Goal: Task Accomplishment & Management: Complete application form

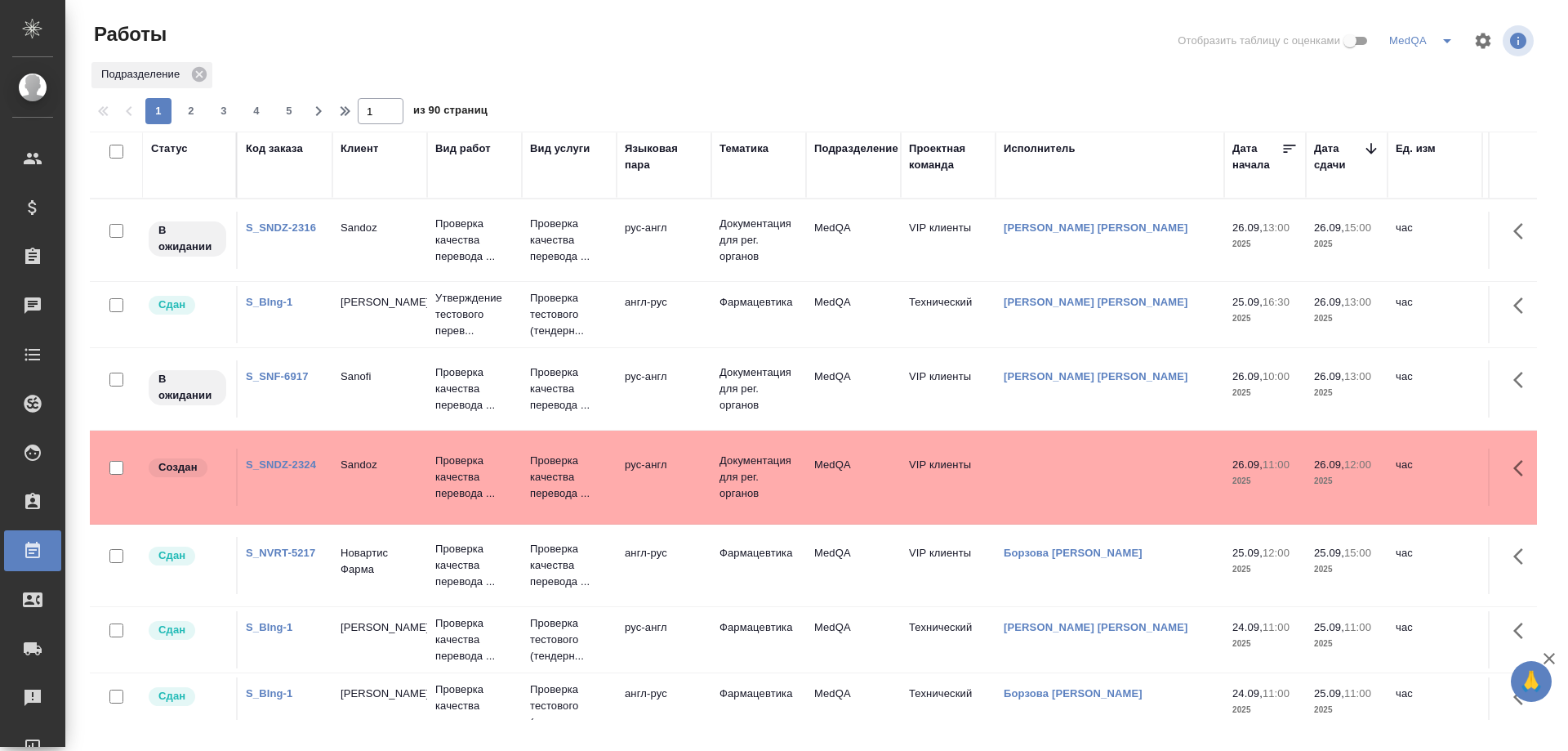
click at [280, 462] on link "S_SNDZ-2324" at bounding box center [281, 465] width 70 height 13
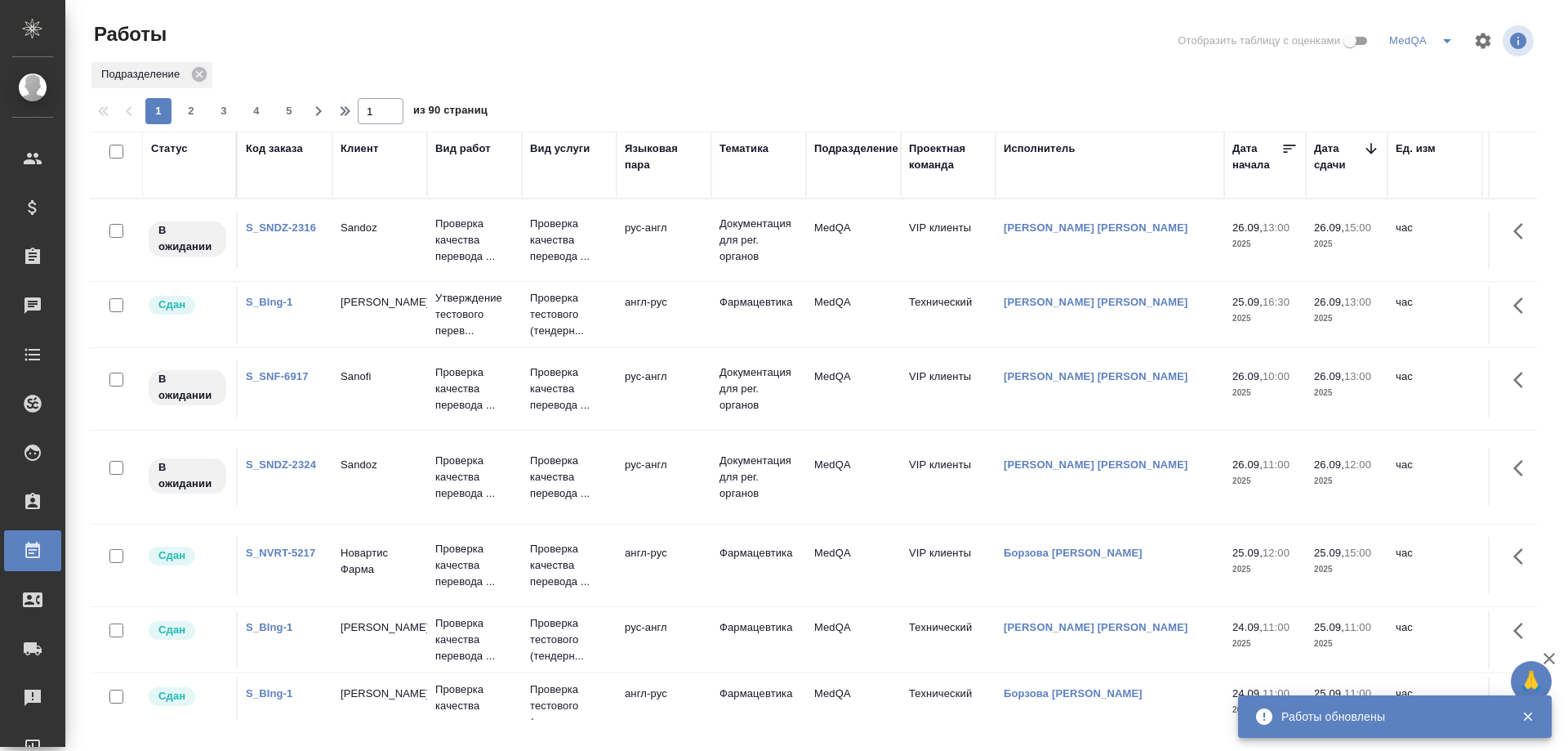
click at [263, 146] on div "Код заказа" at bounding box center [273, 149] width 57 height 16
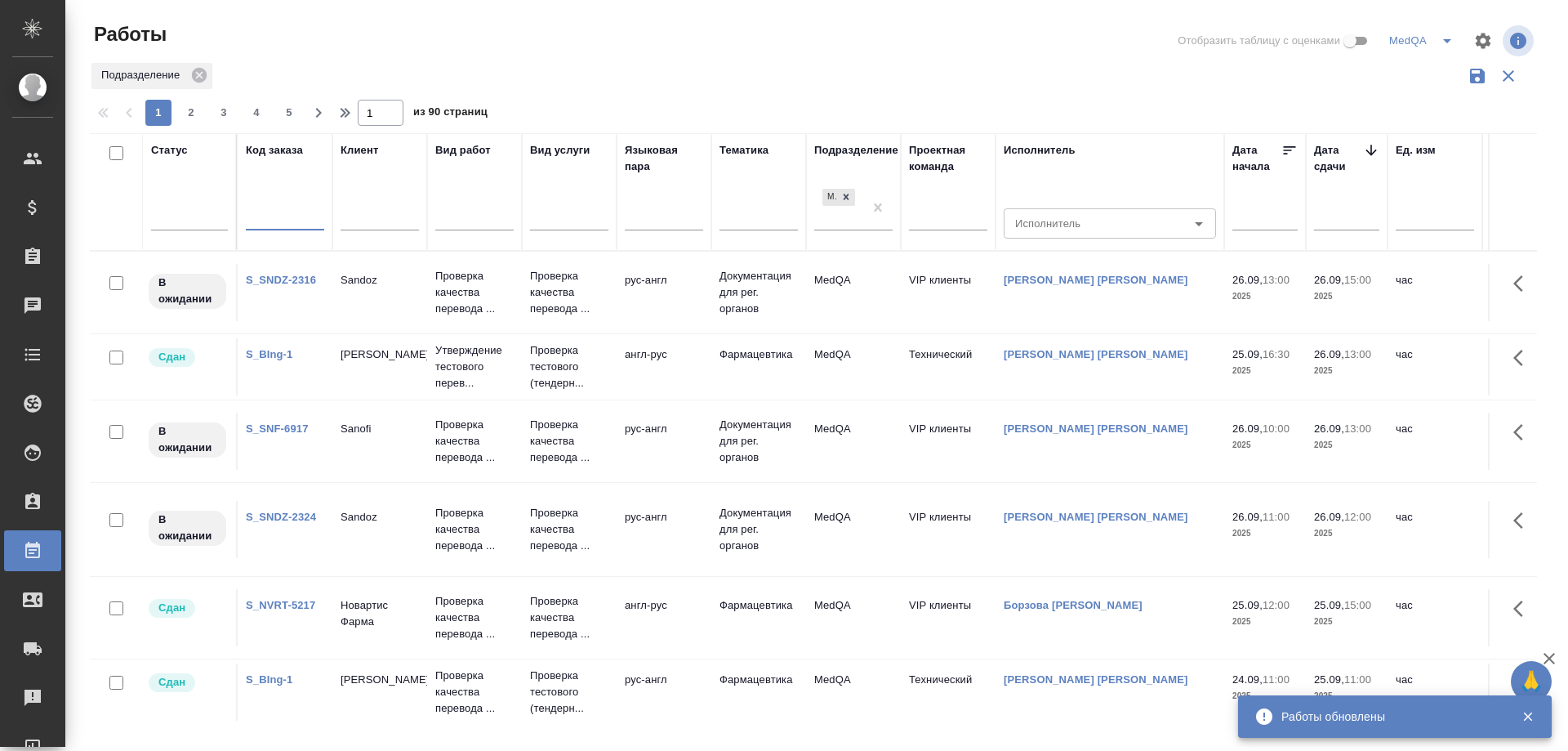
click at [272, 228] on input "text" at bounding box center [284, 219] width 78 height 21
paste input "S_BUH-393"
type input "S_BUH-393"
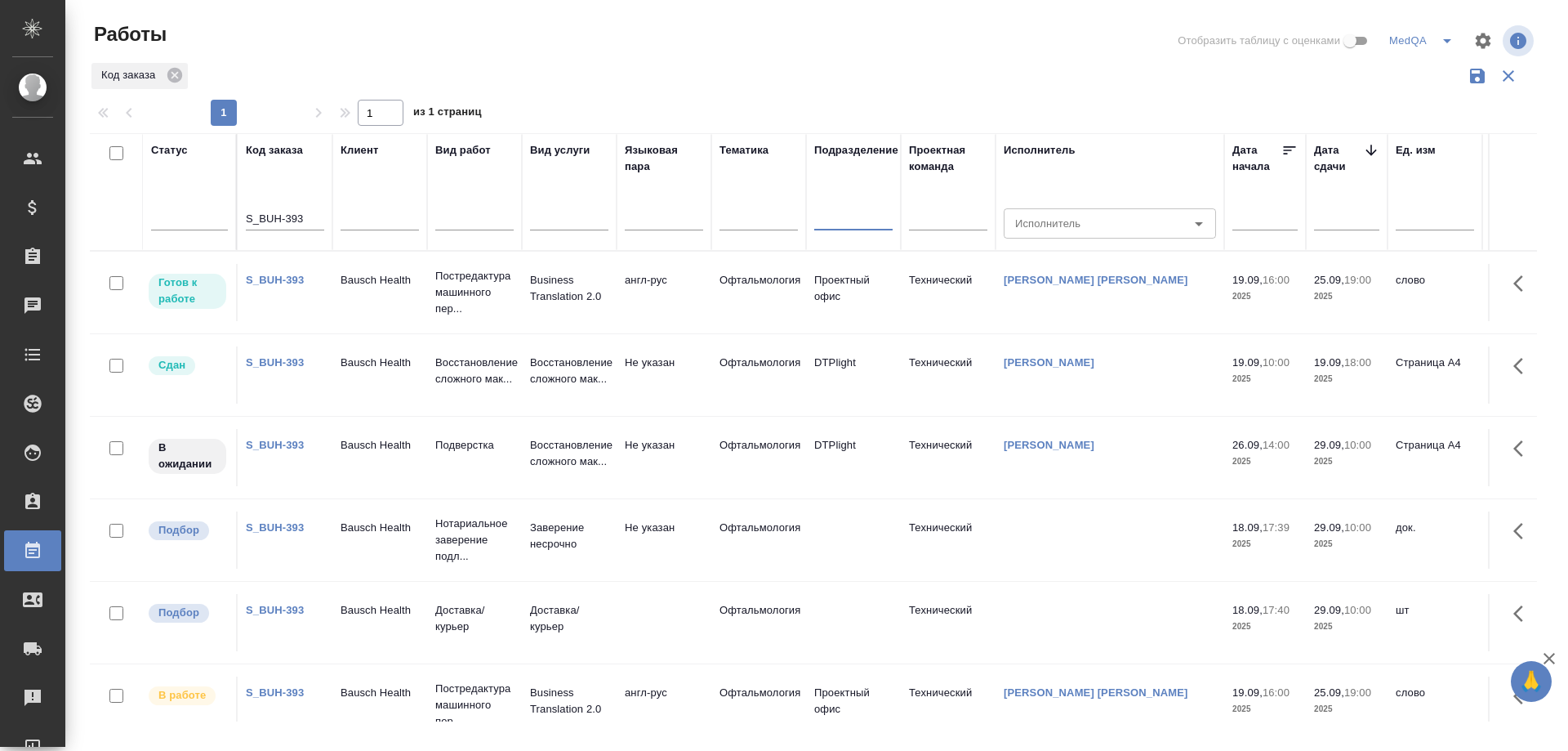
click at [269, 445] on link "S_BUH-393" at bounding box center [274, 445] width 58 height 13
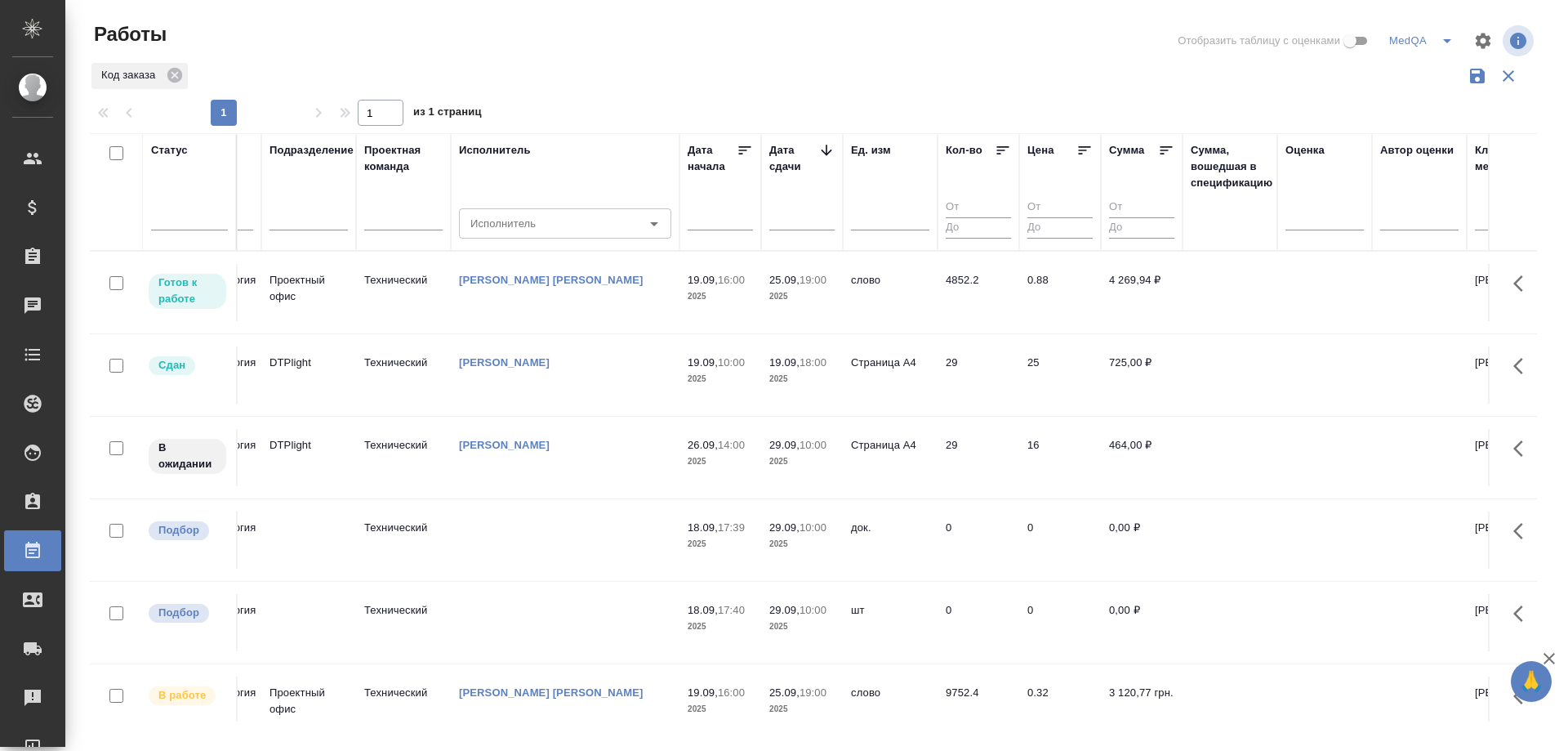
scroll to position [0, 14]
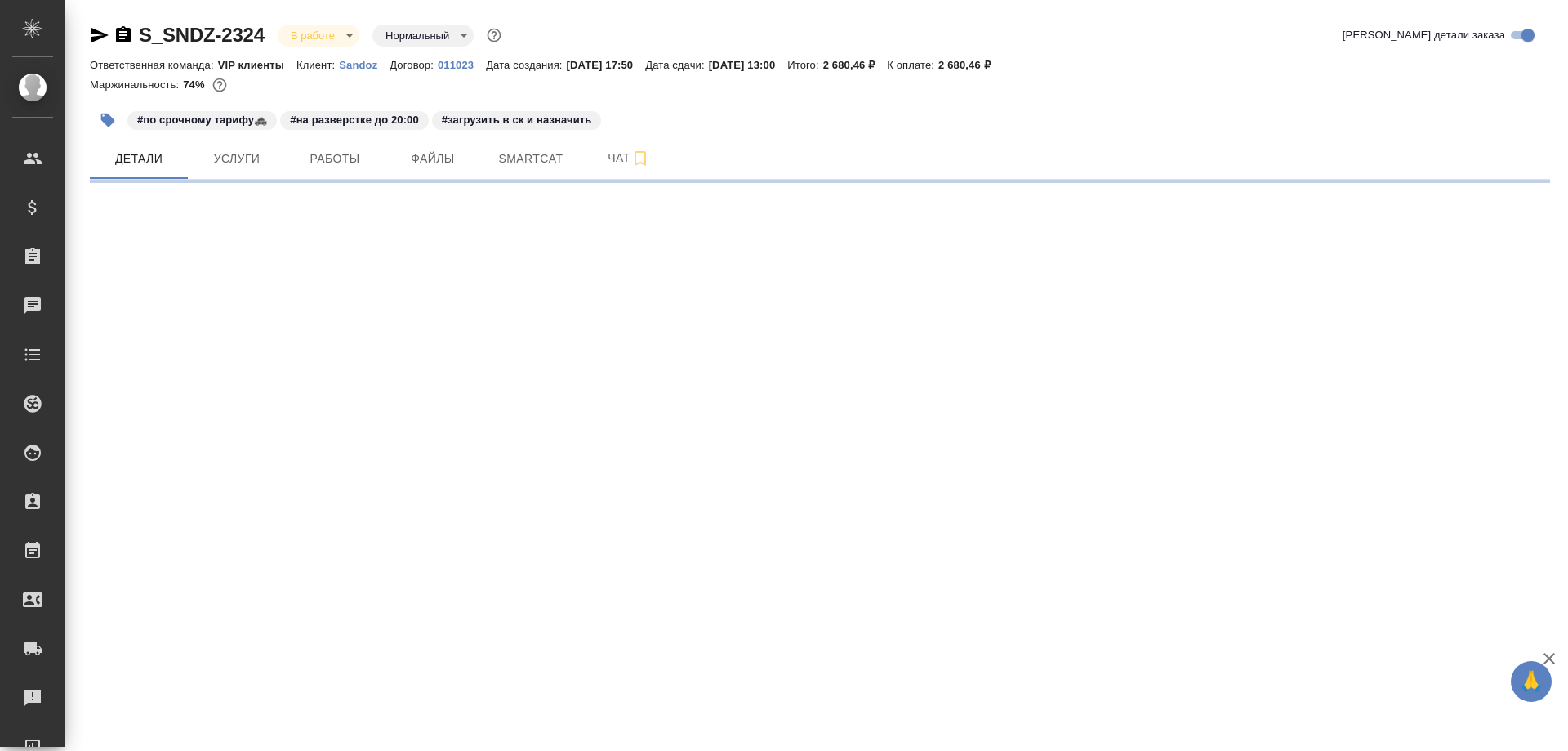
select select "RU"
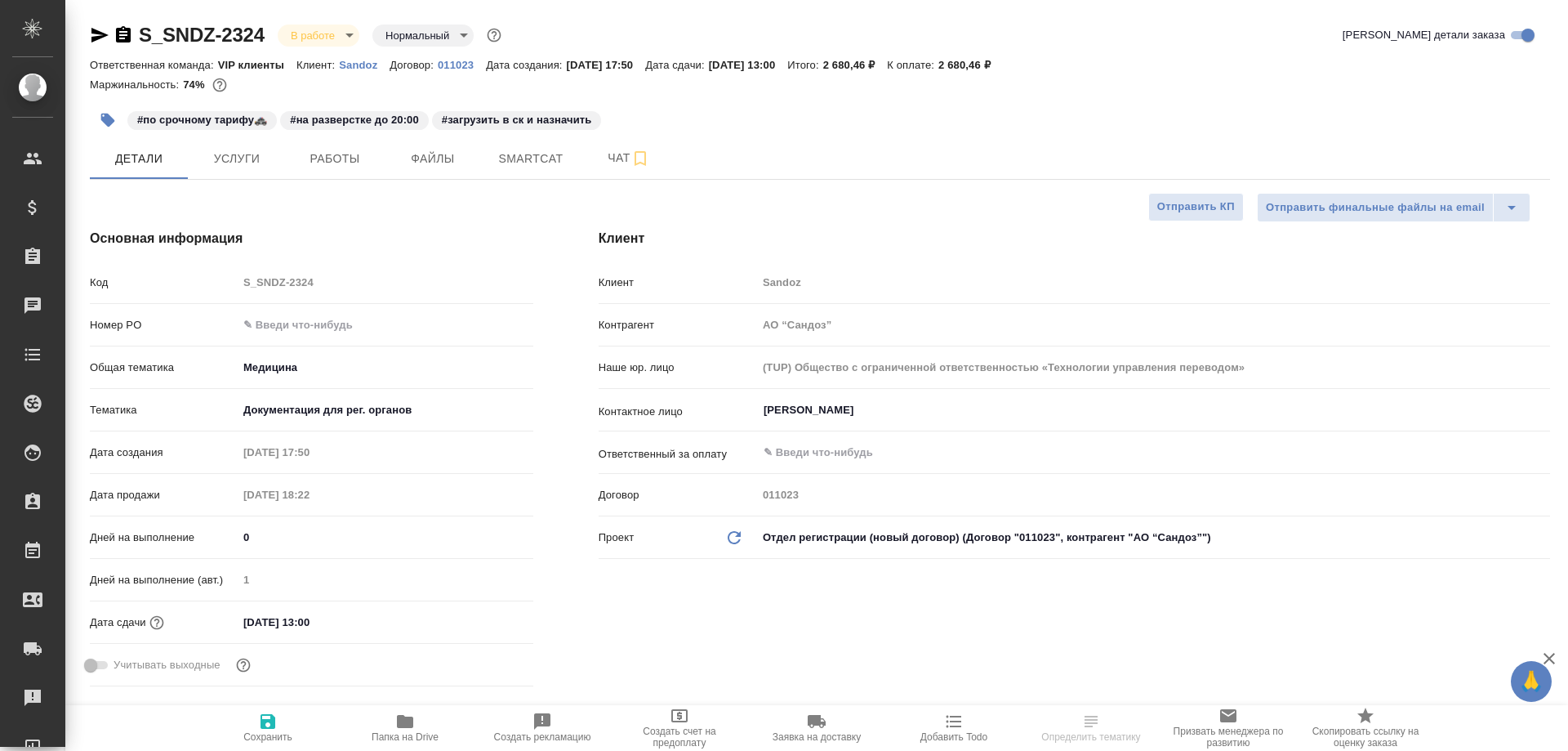
type textarea "x"
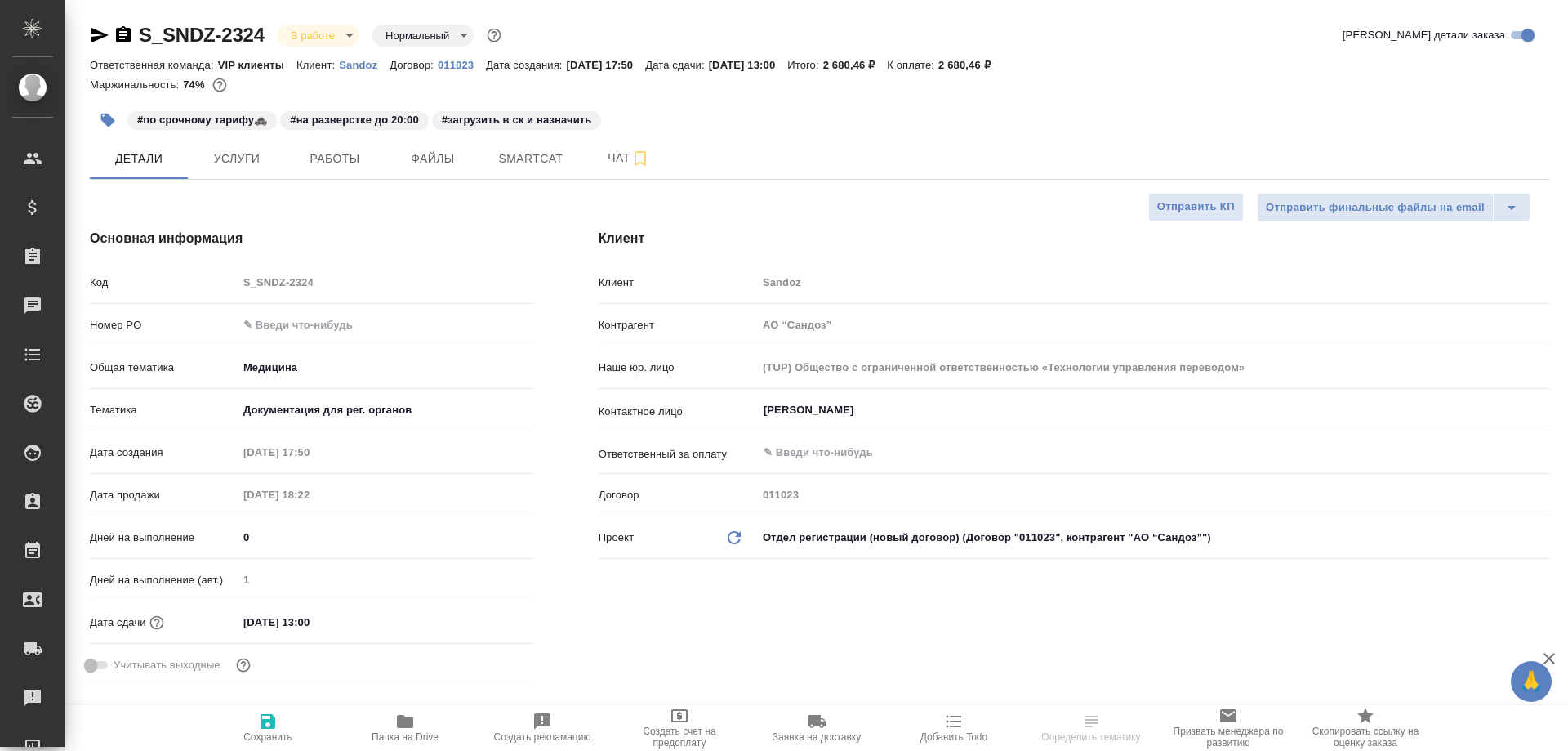
type textarea "x"
click at [338, 162] on span "Работы" at bounding box center [335, 159] width 78 height 21
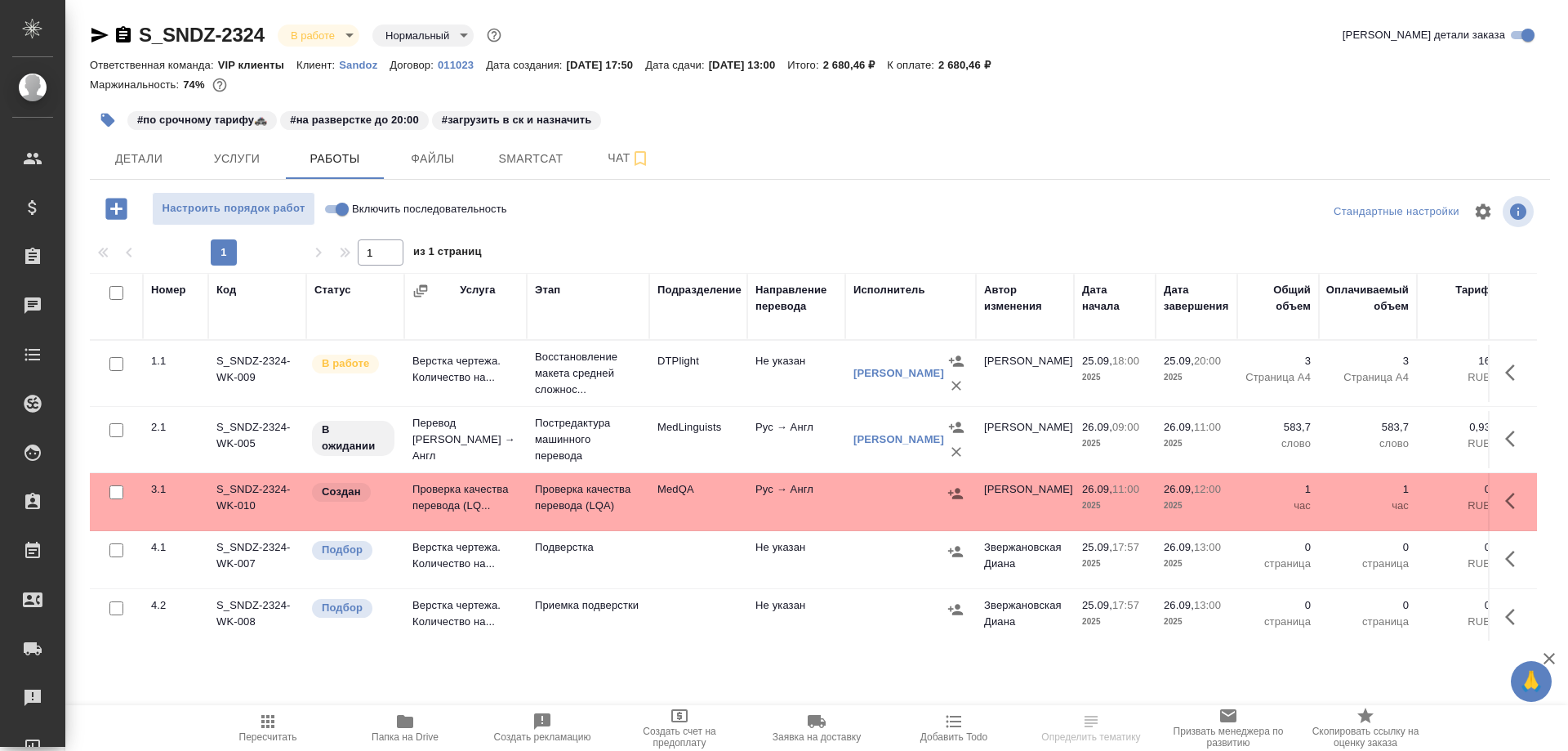
click at [442, 490] on td "Проверка качества перевода (LQ..." at bounding box center [466, 501] width 123 height 57
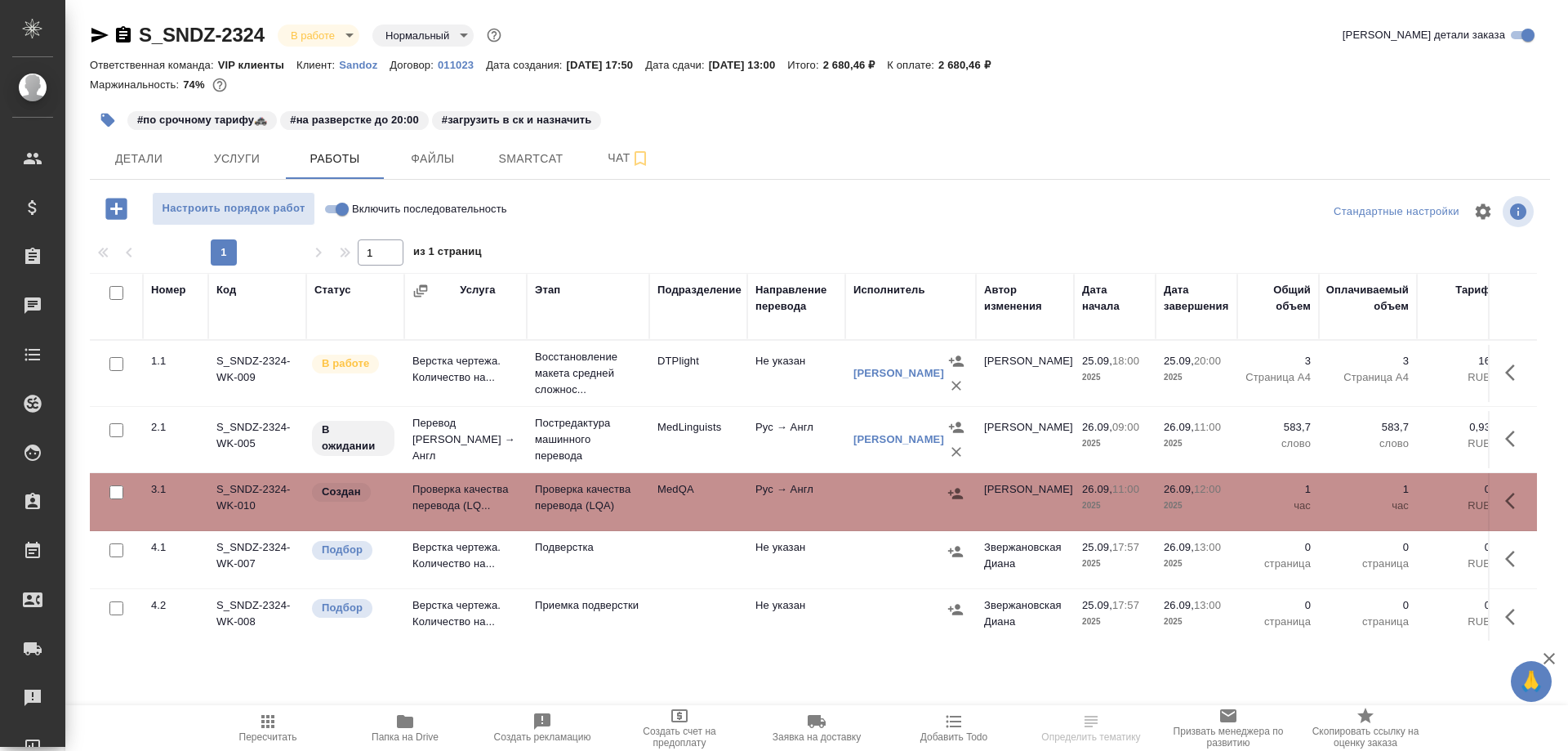
click at [442, 490] on td "Проверка качества перевода (LQ..." at bounding box center [466, 501] width 123 height 57
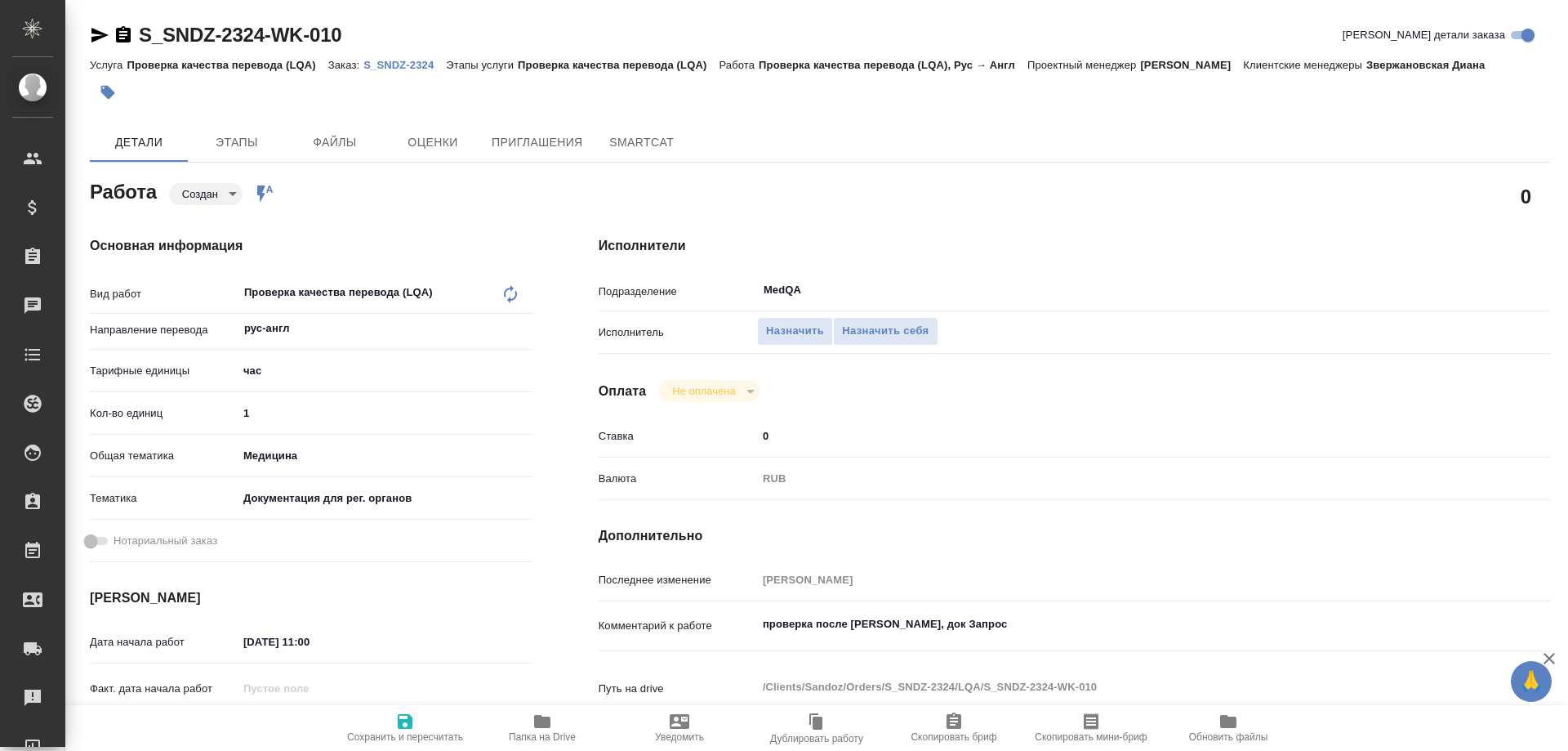
type textarea "x"
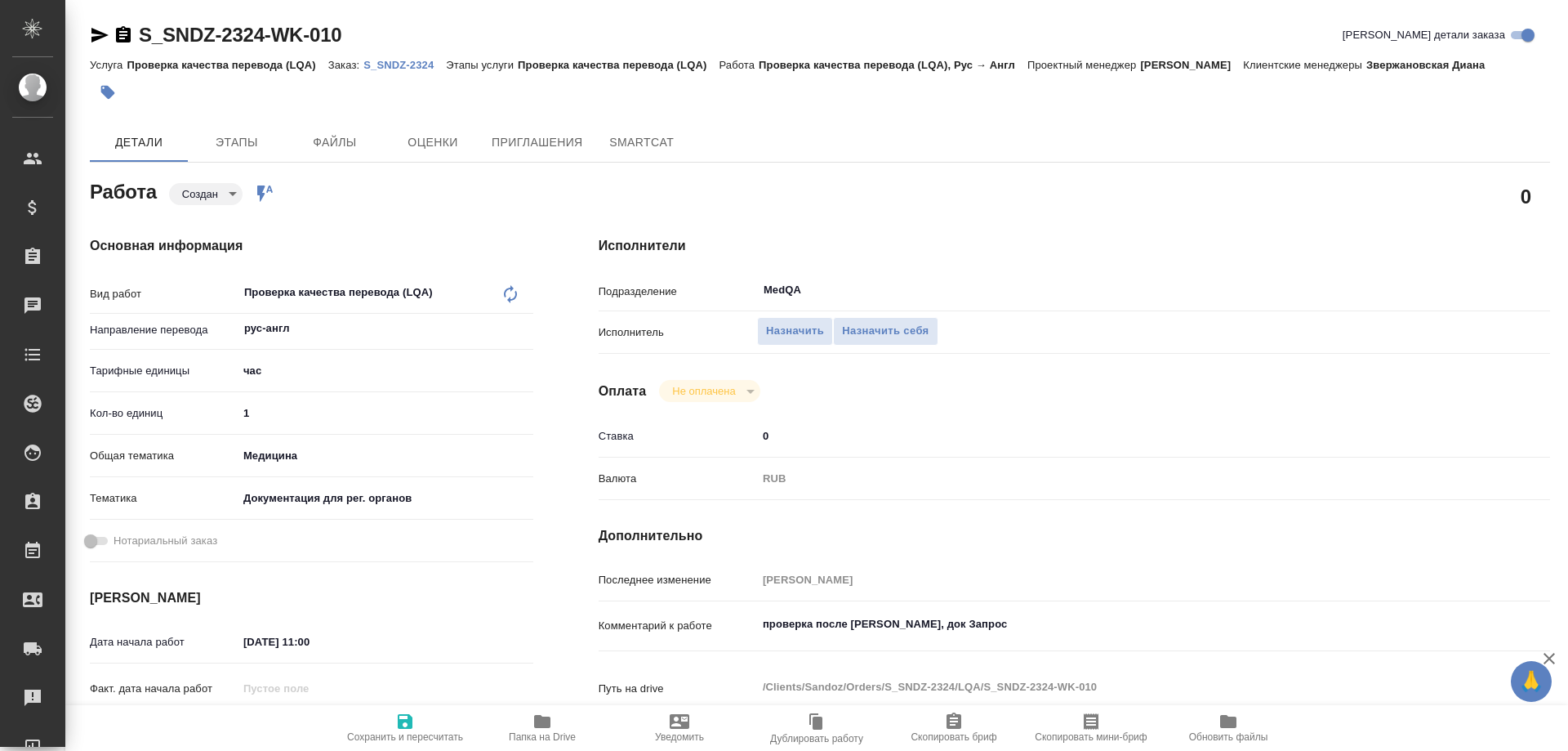
click at [406, 65] on p "S_SNDZ-2324" at bounding box center [404, 65] width 82 height 13
type textarea "x"
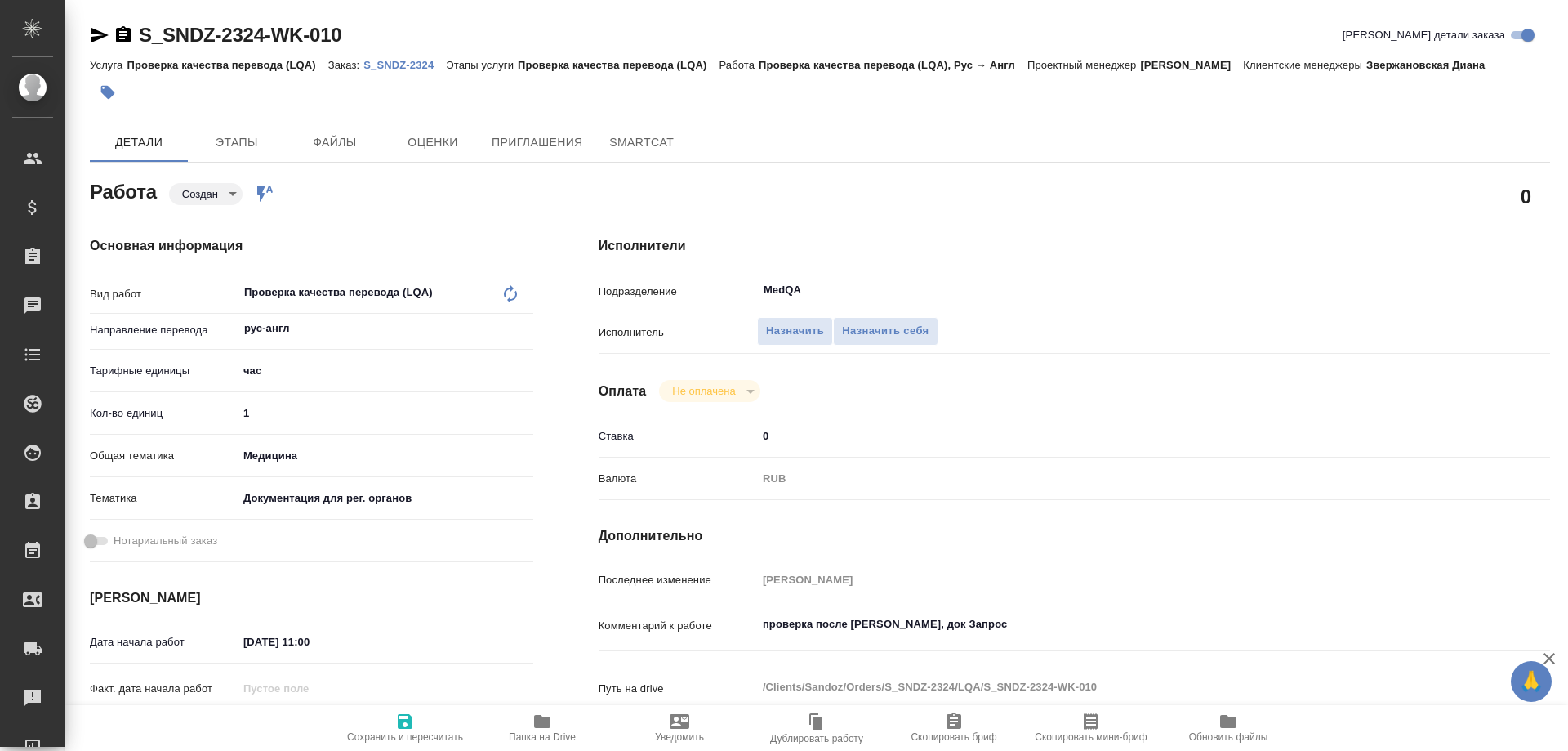
type textarea "x"
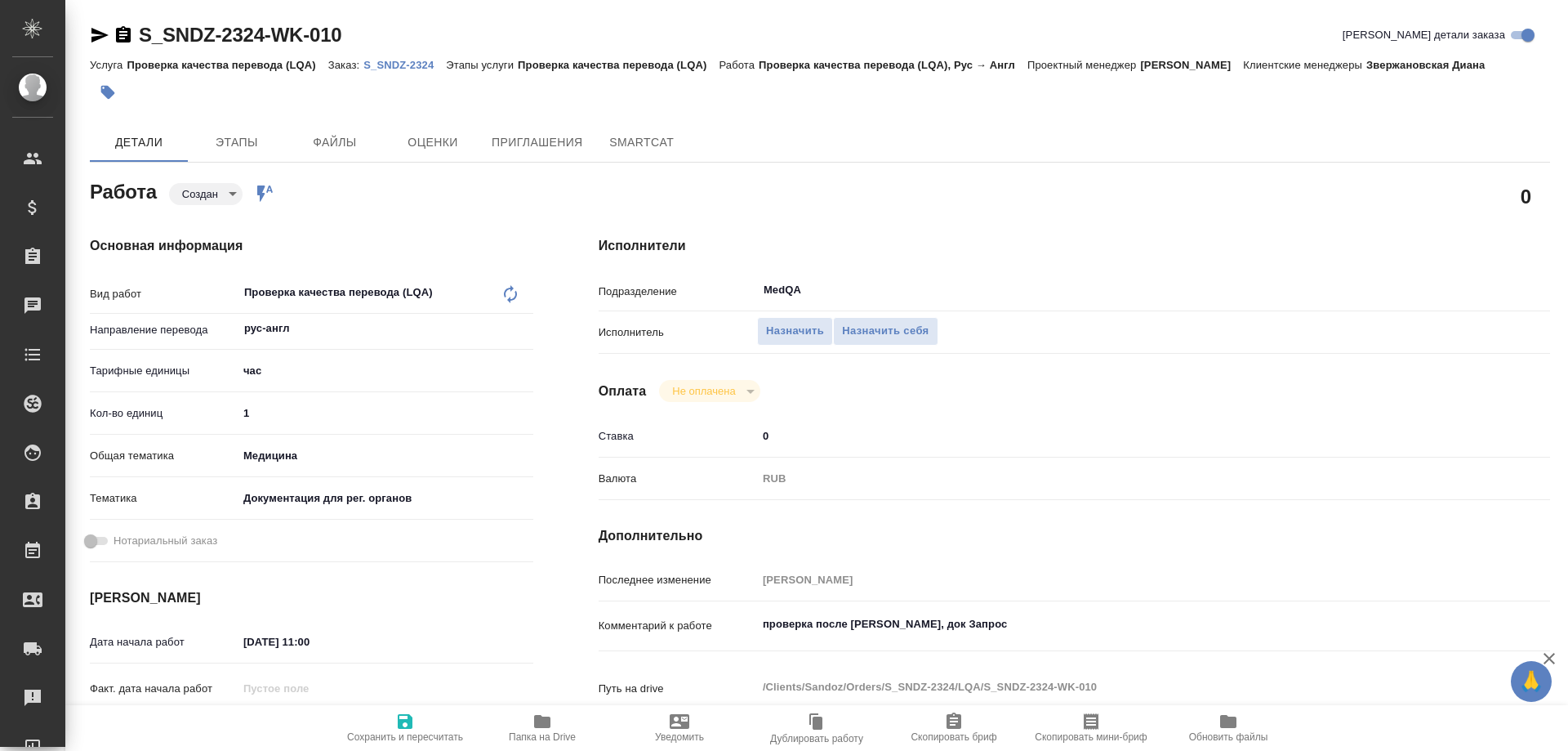
type textarea "x"
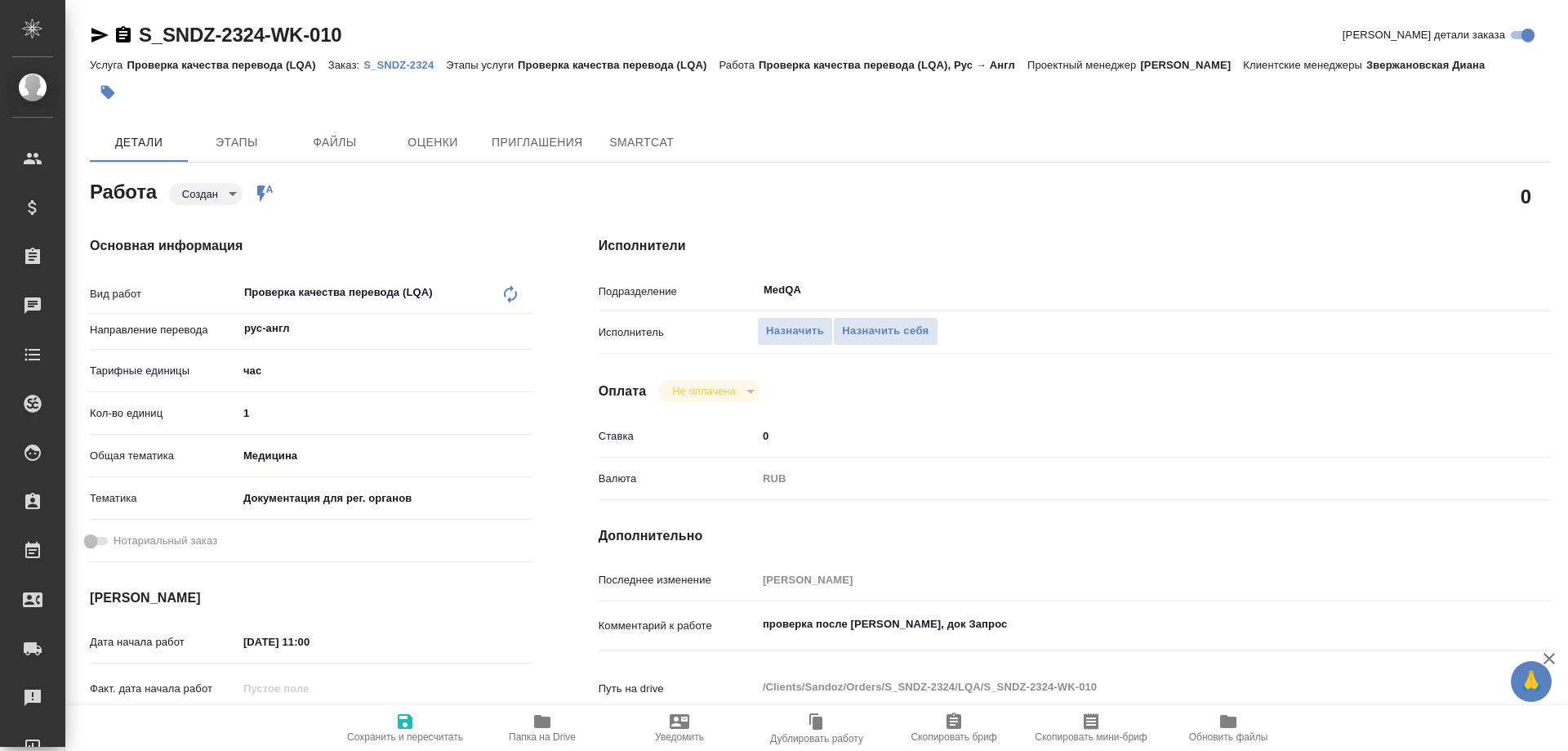
type textarea "x"
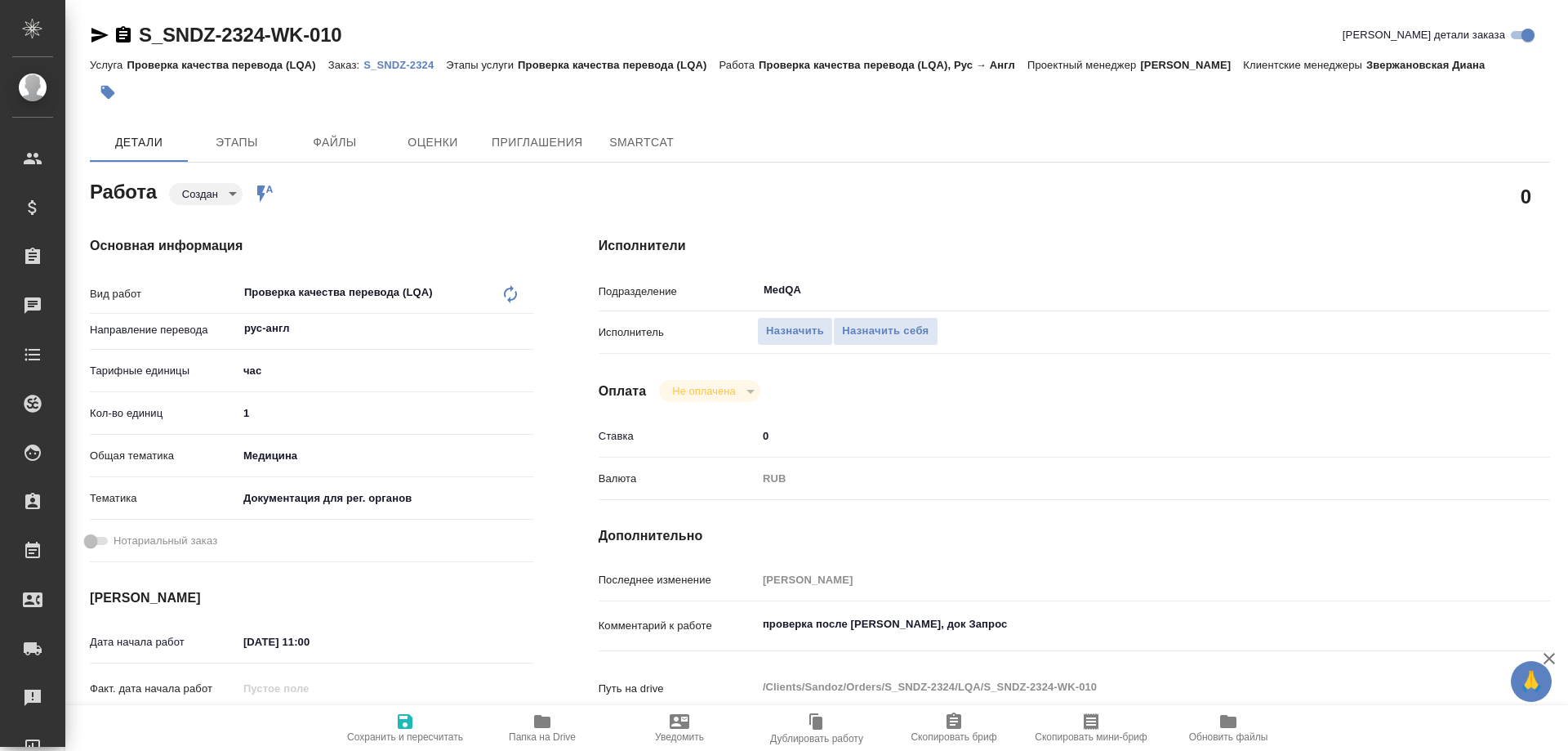
type textarea "x"
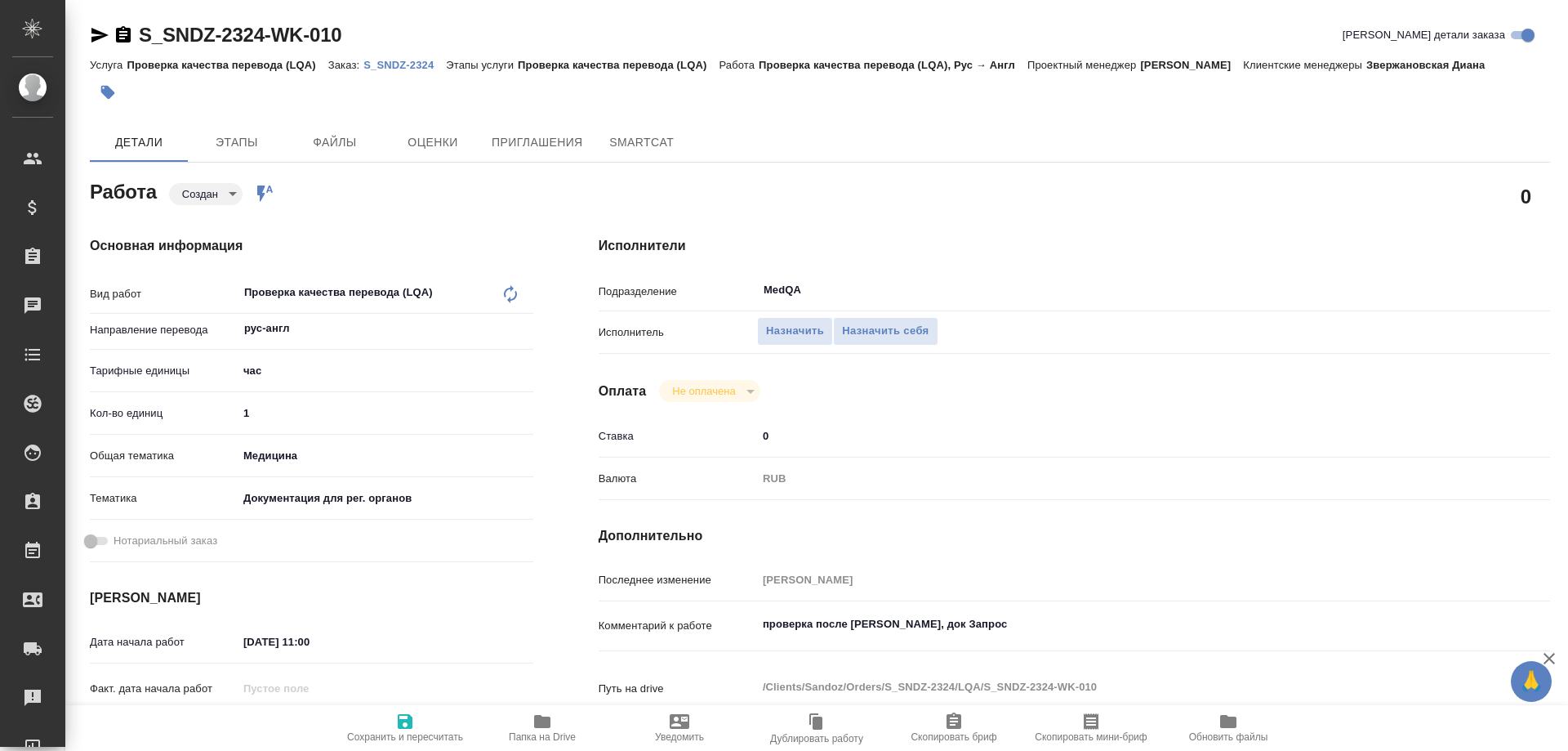
type textarea "x"
click at [858, 328] on span "Назначить себя" at bounding box center [885, 331] width 87 height 19
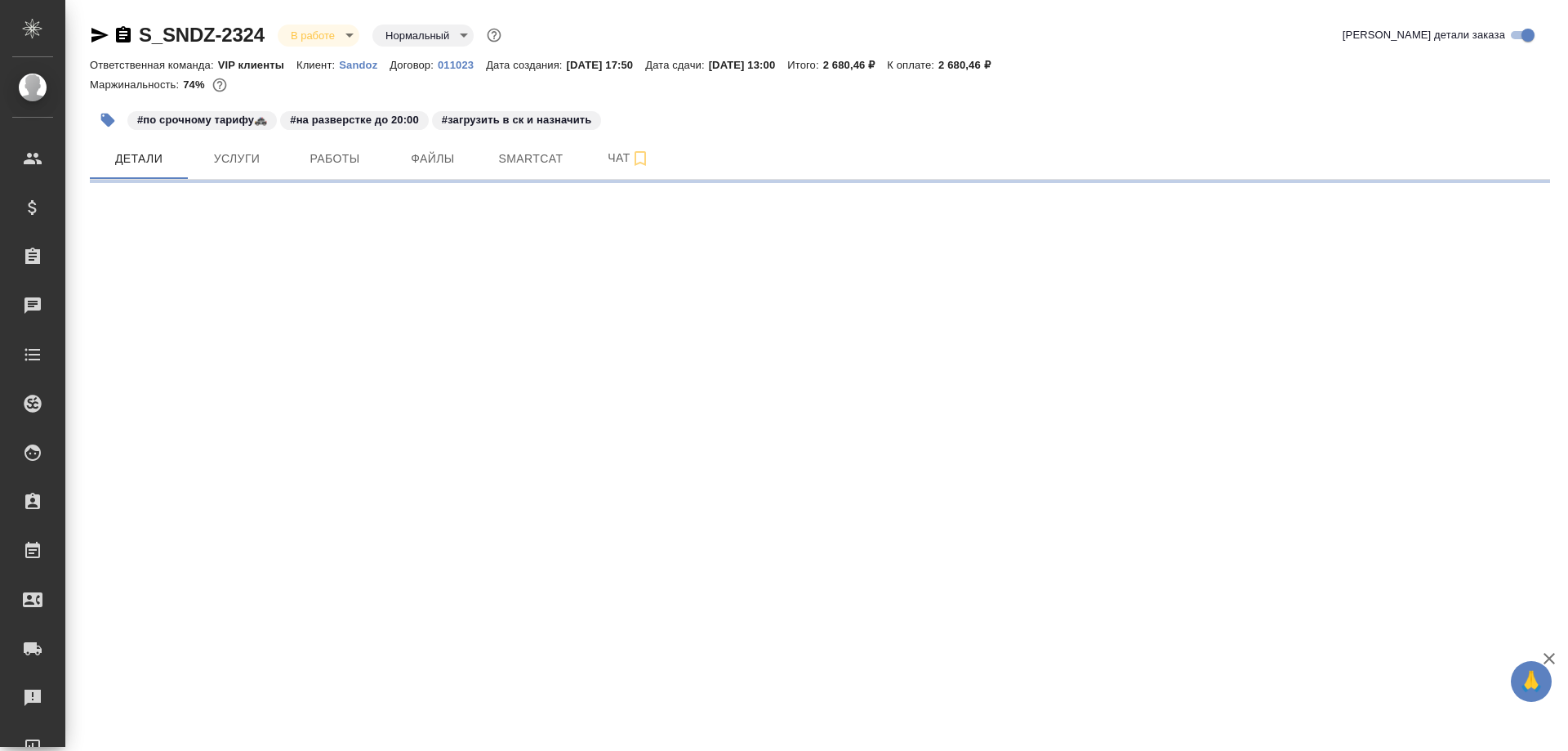
select select "RU"
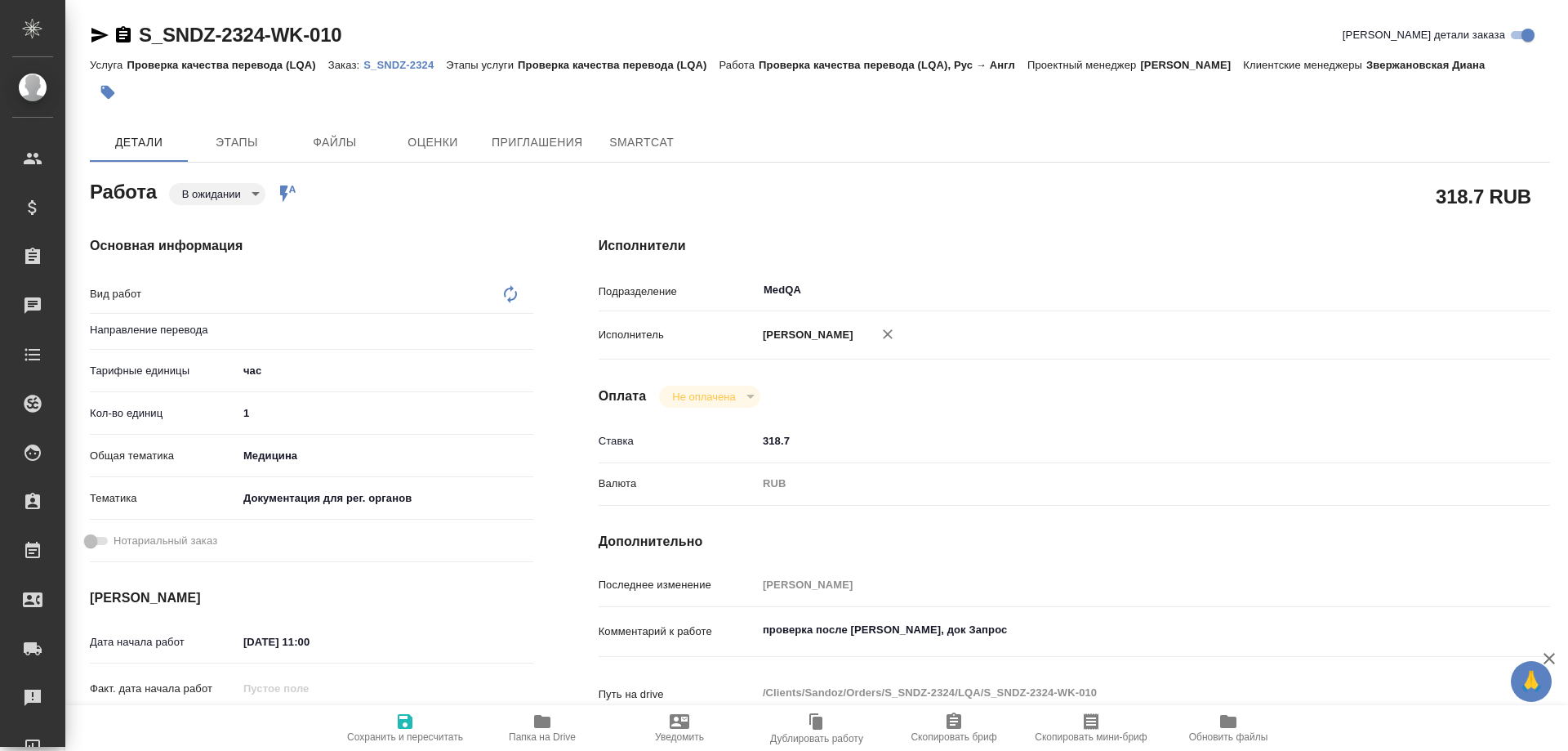
type textarea "x"
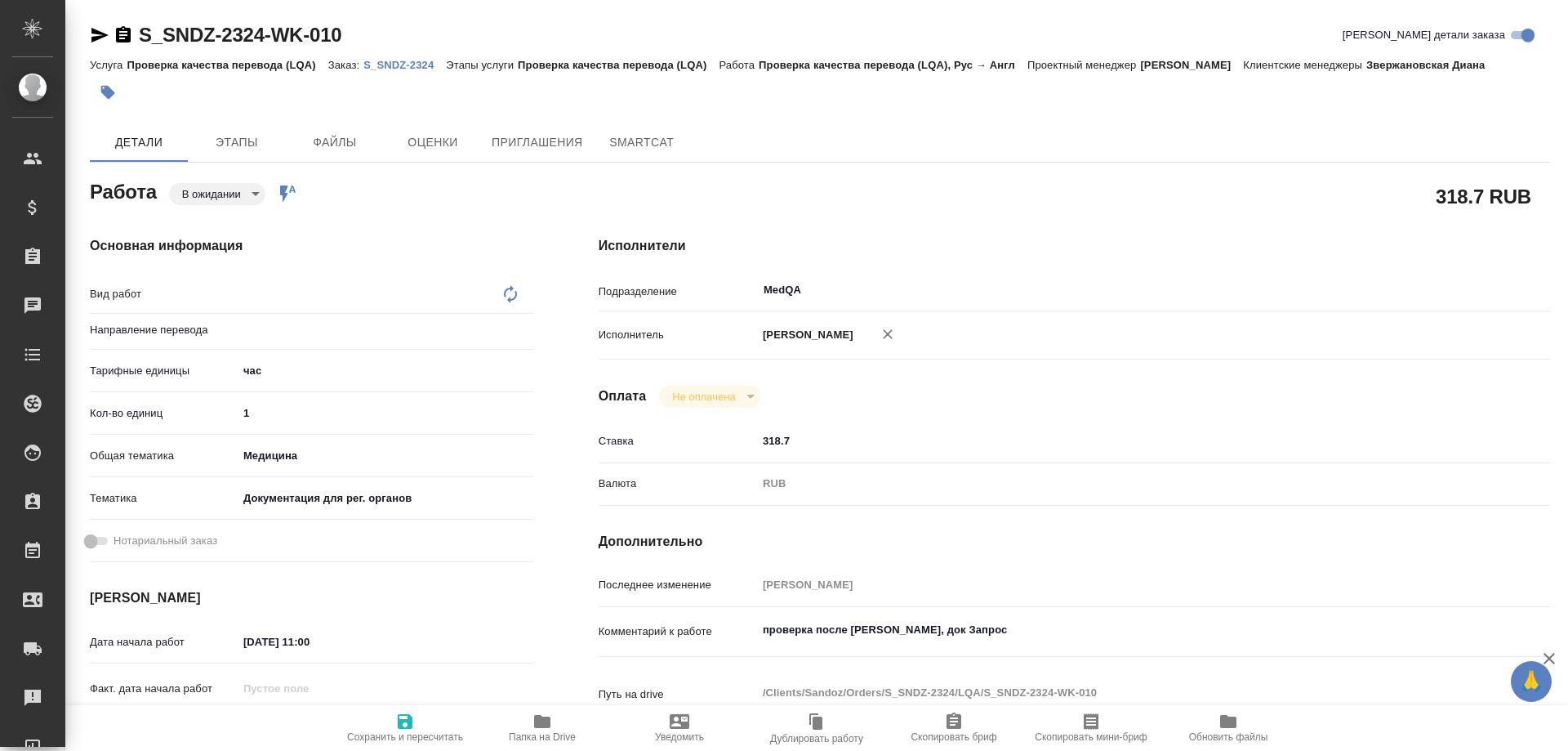
type textarea "x"
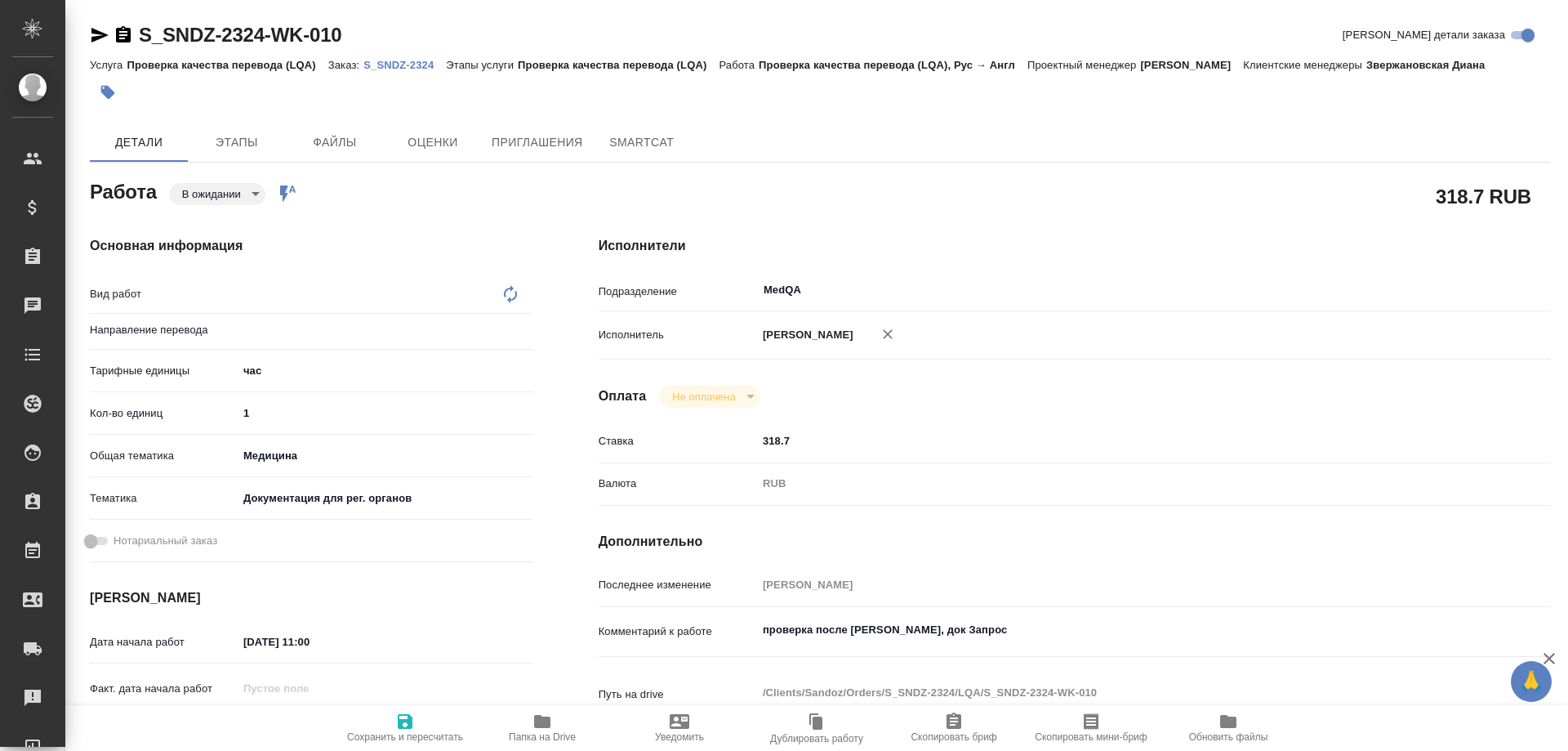
type textarea "x"
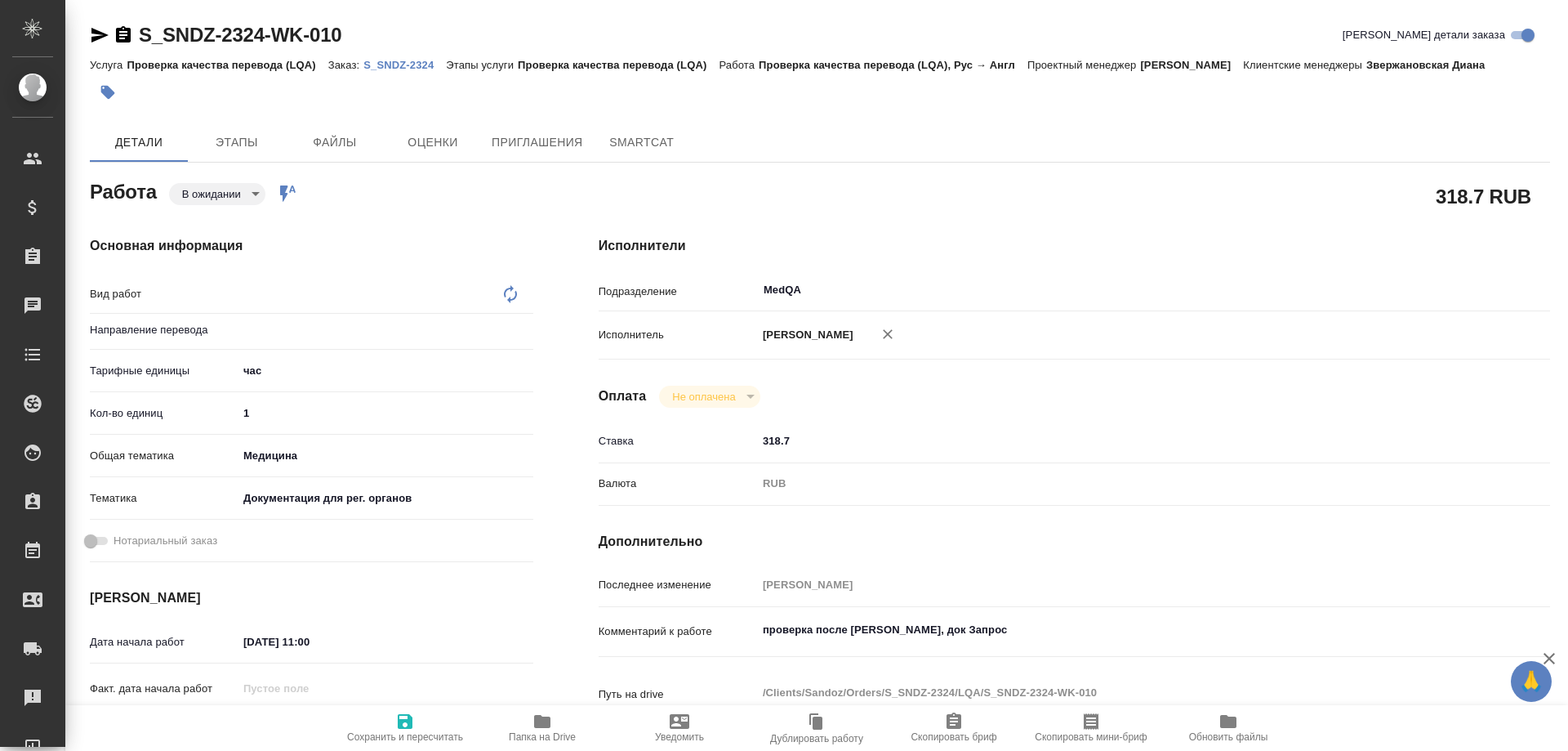
type textarea "x"
type textarea "Проверка качества перевода (LQA)"
type textarea "x"
type input "рус-англ"
type textarea "x"
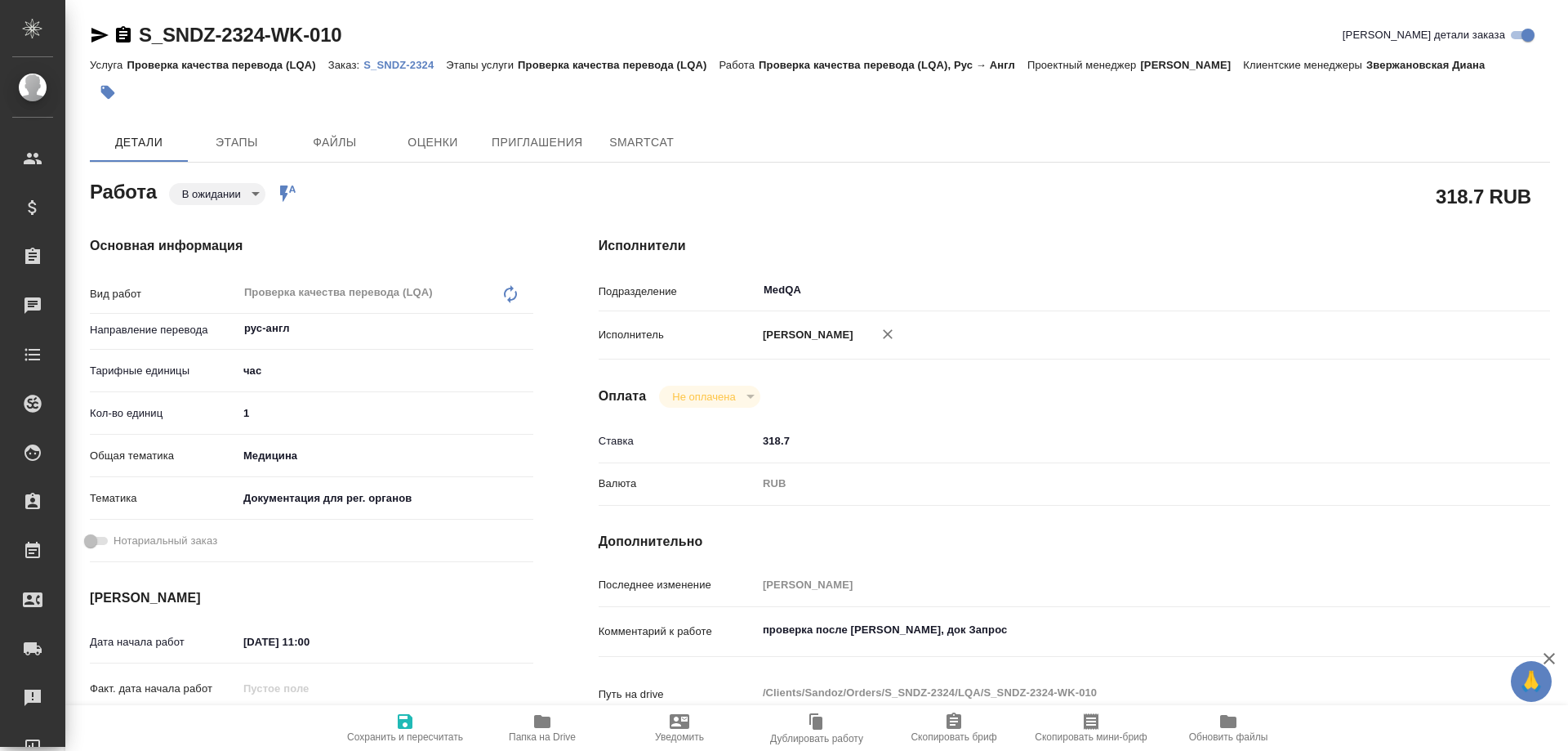
type textarea "x"
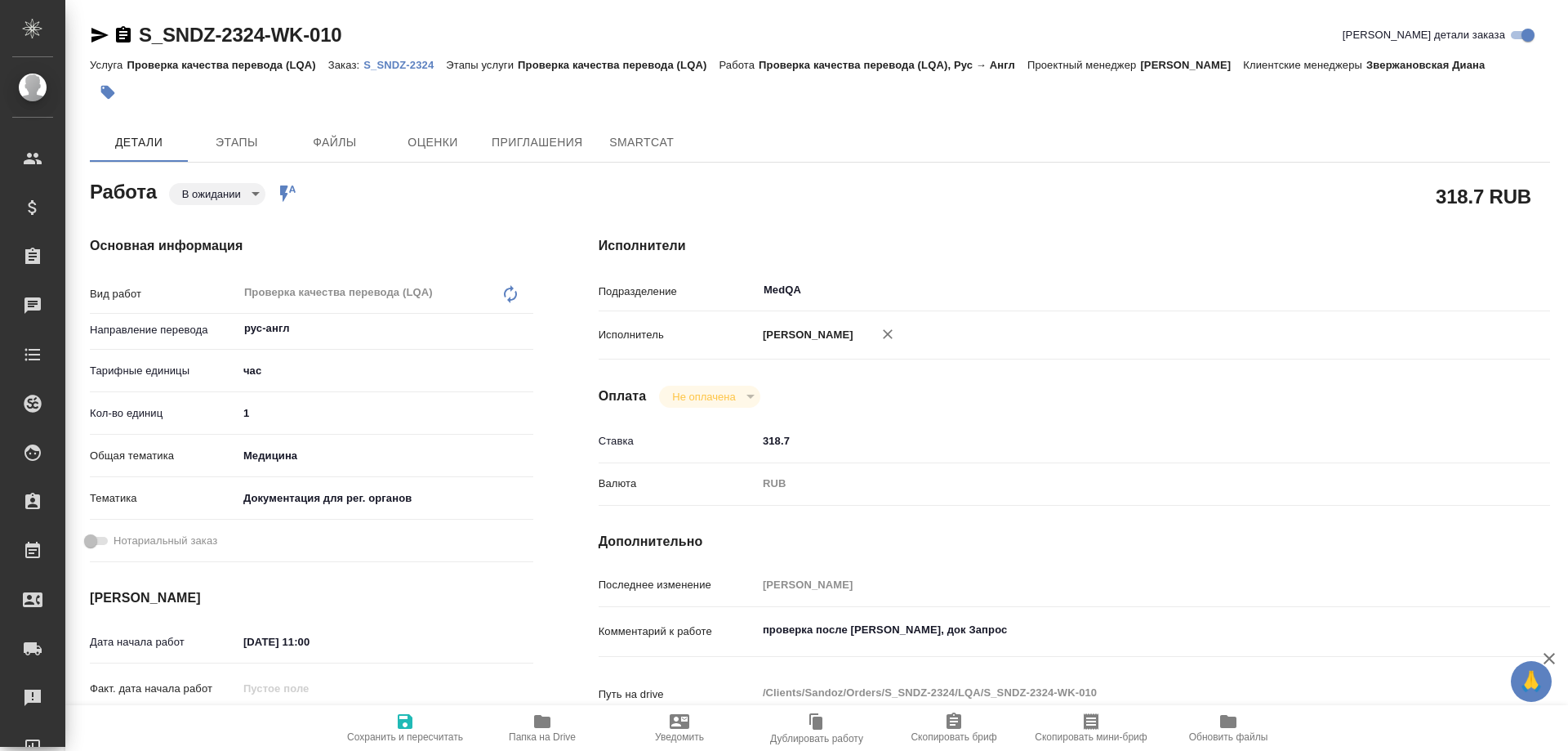
type textarea "x"
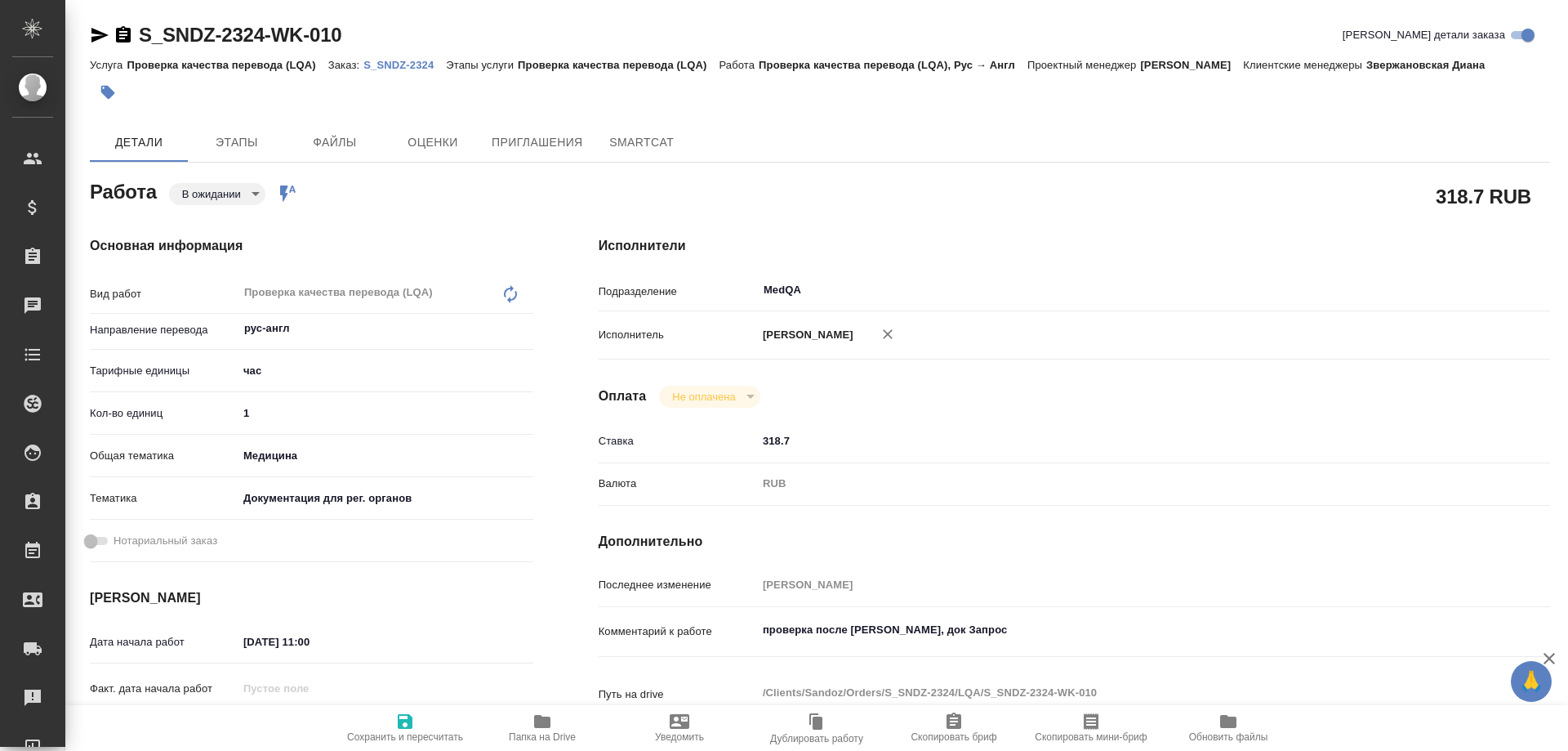
type textarea "x"
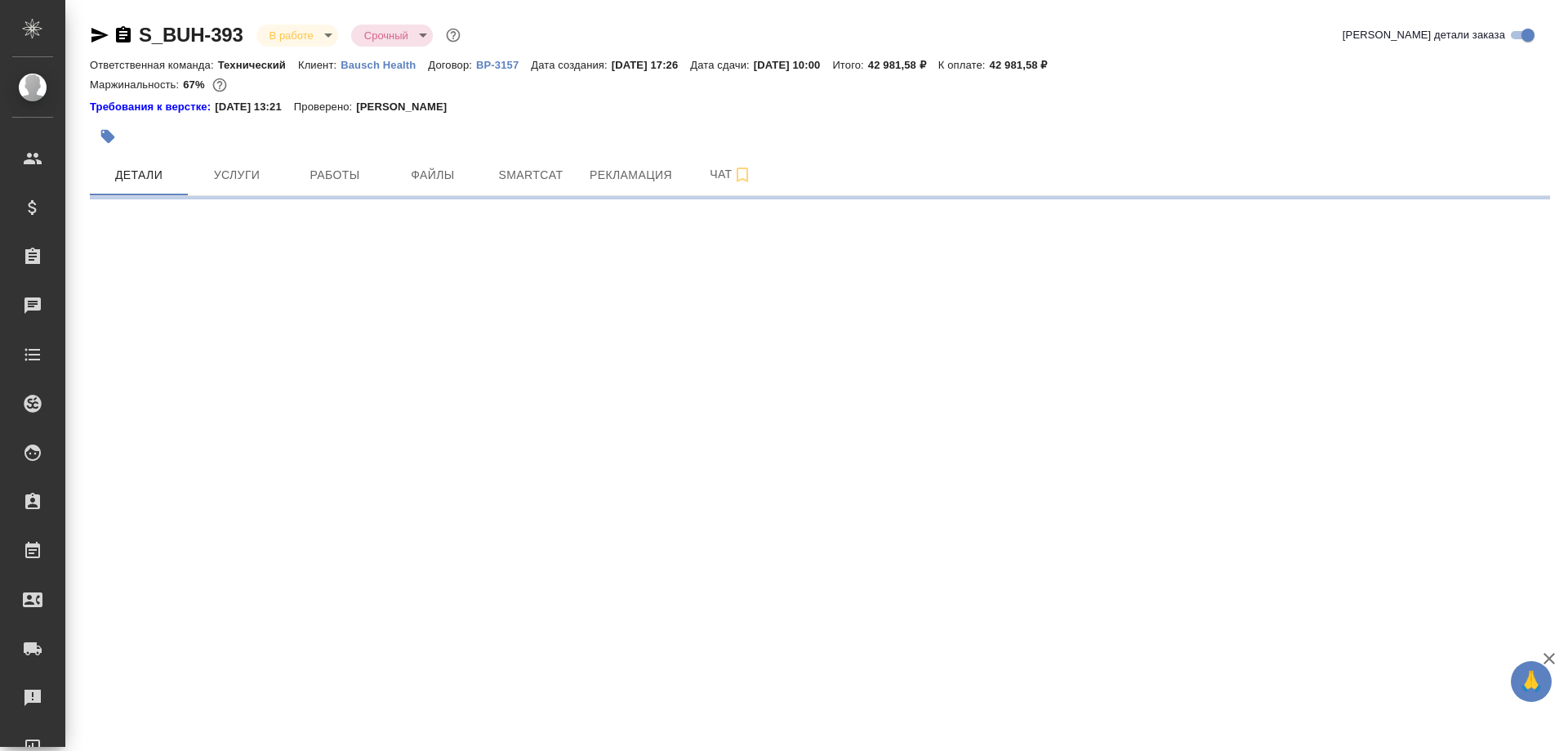
select select "RU"
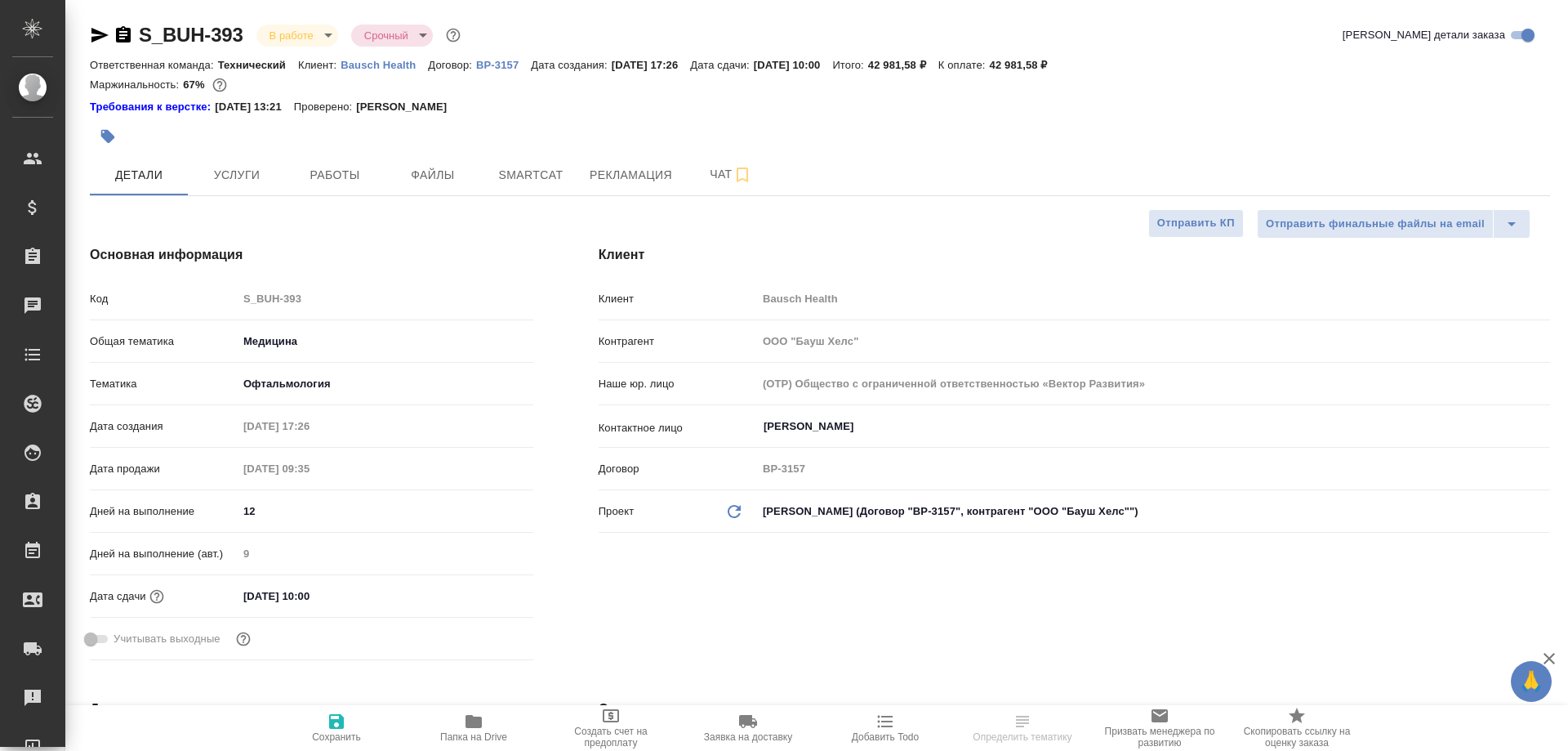
type textarea "x"
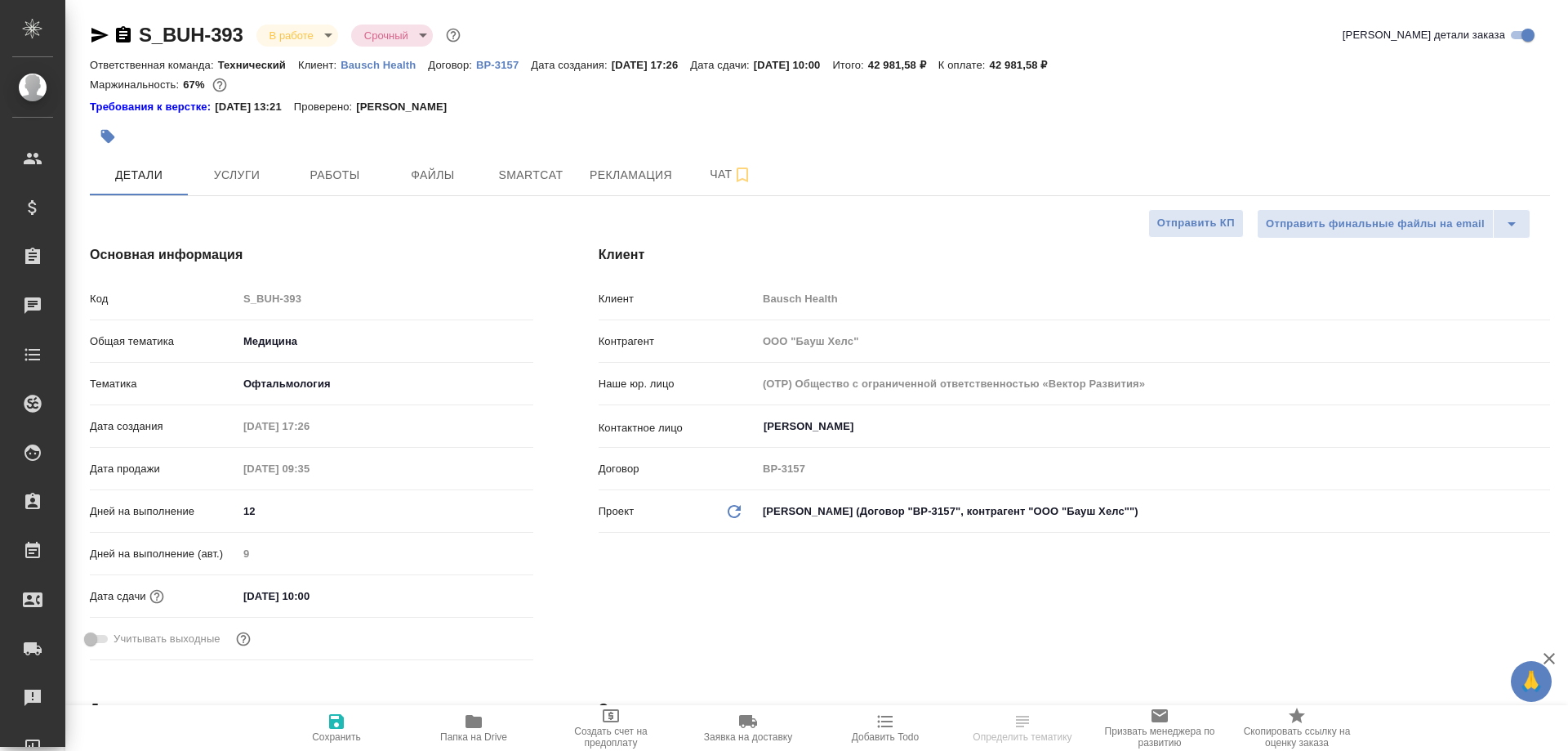
type textarea "x"
click at [337, 174] on span "Работы" at bounding box center [335, 175] width 78 height 21
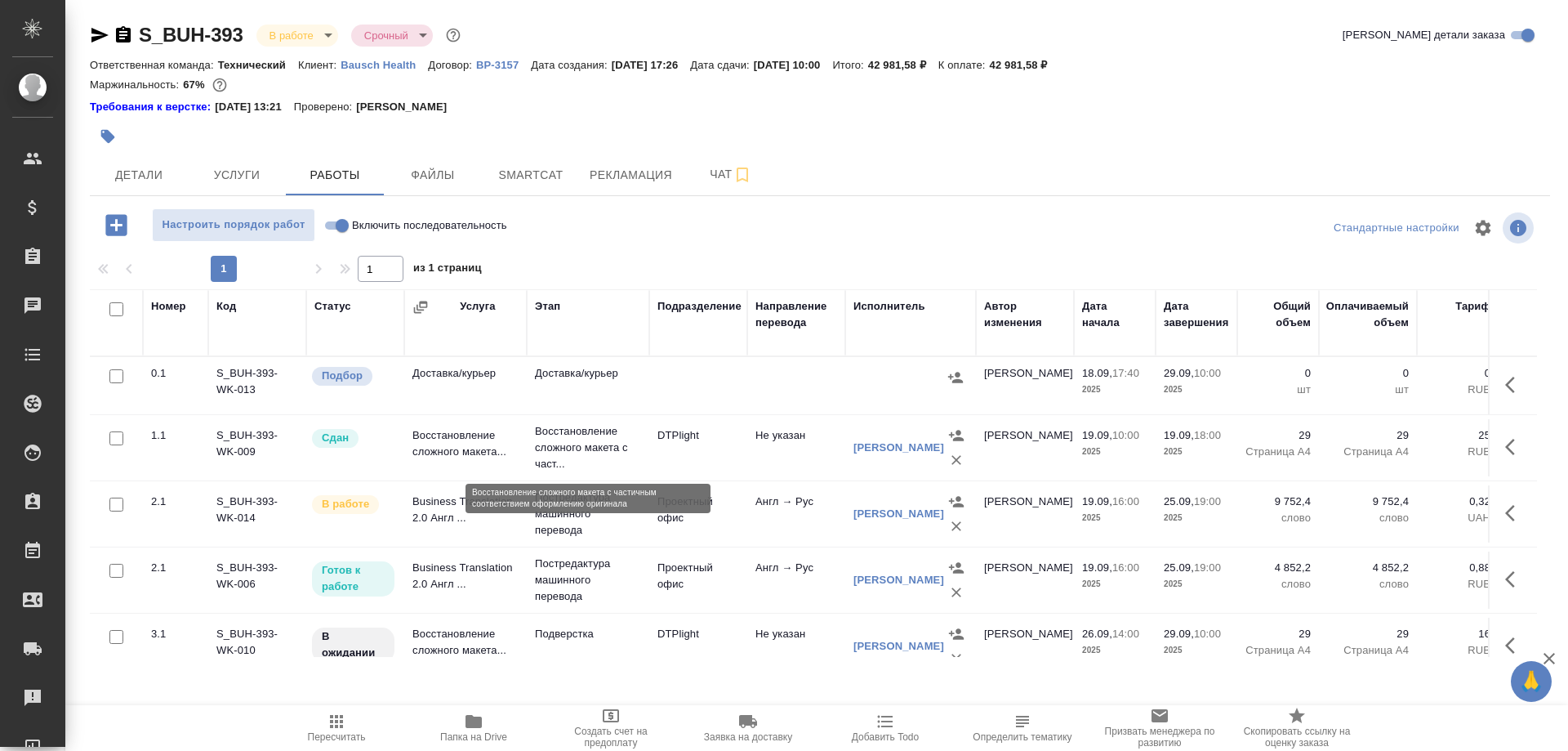
click at [568, 440] on p "Восстановление сложного макета с част..." at bounding box center [588, 448] width 106 height 49
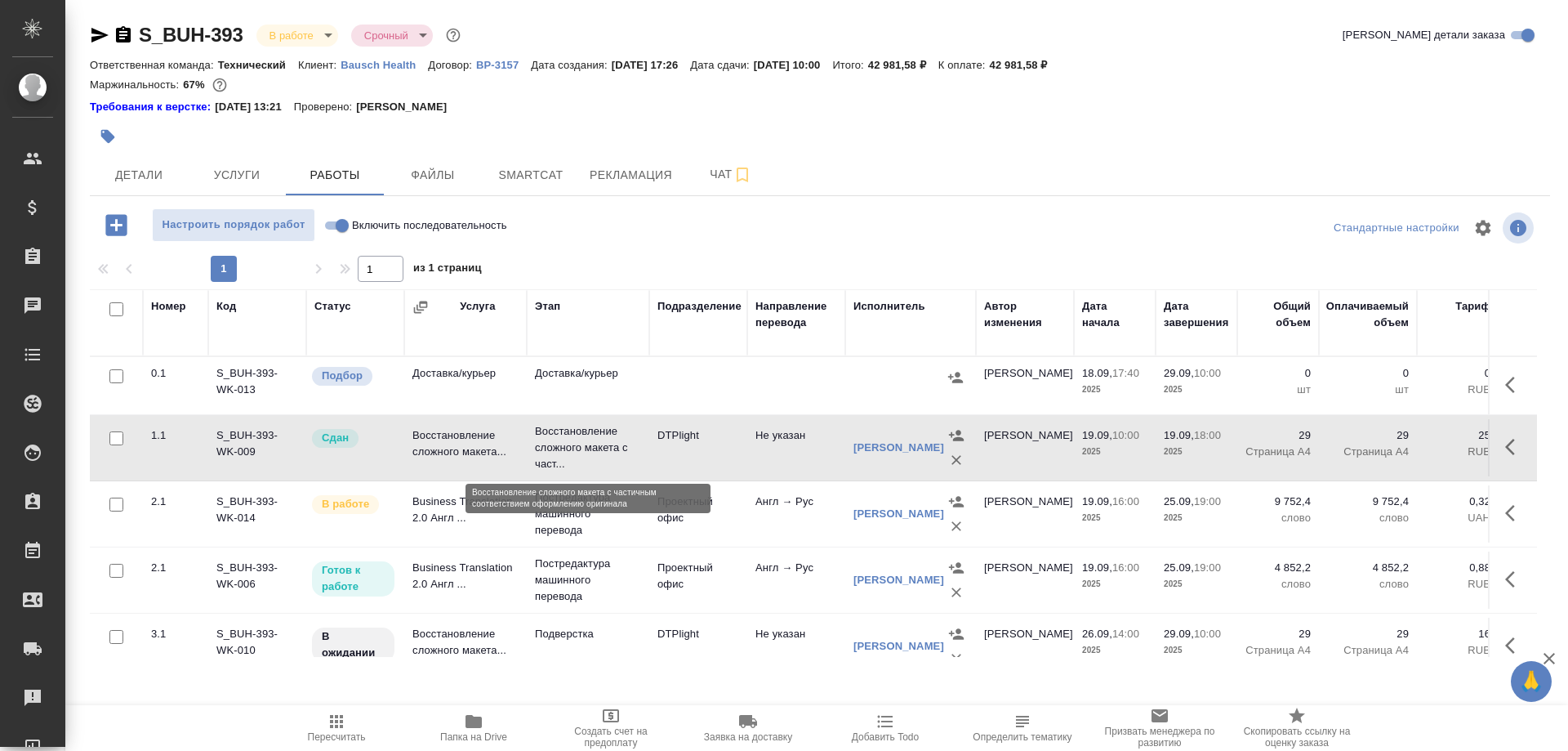
click at [568, 440] on p "Восстановление сложного макета с част..." at bounding box center [588, 448] width 106 height 49
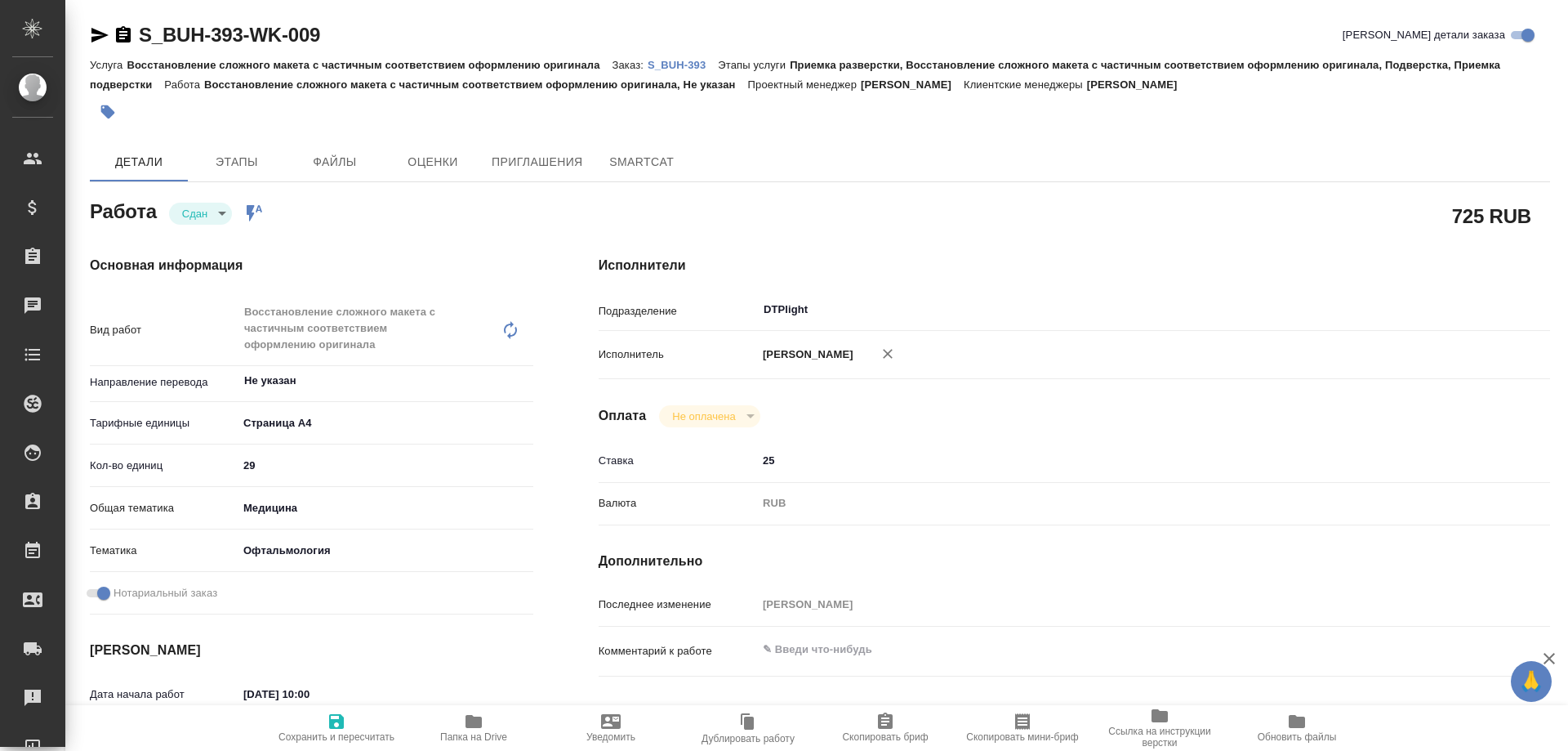
type textarea "x"
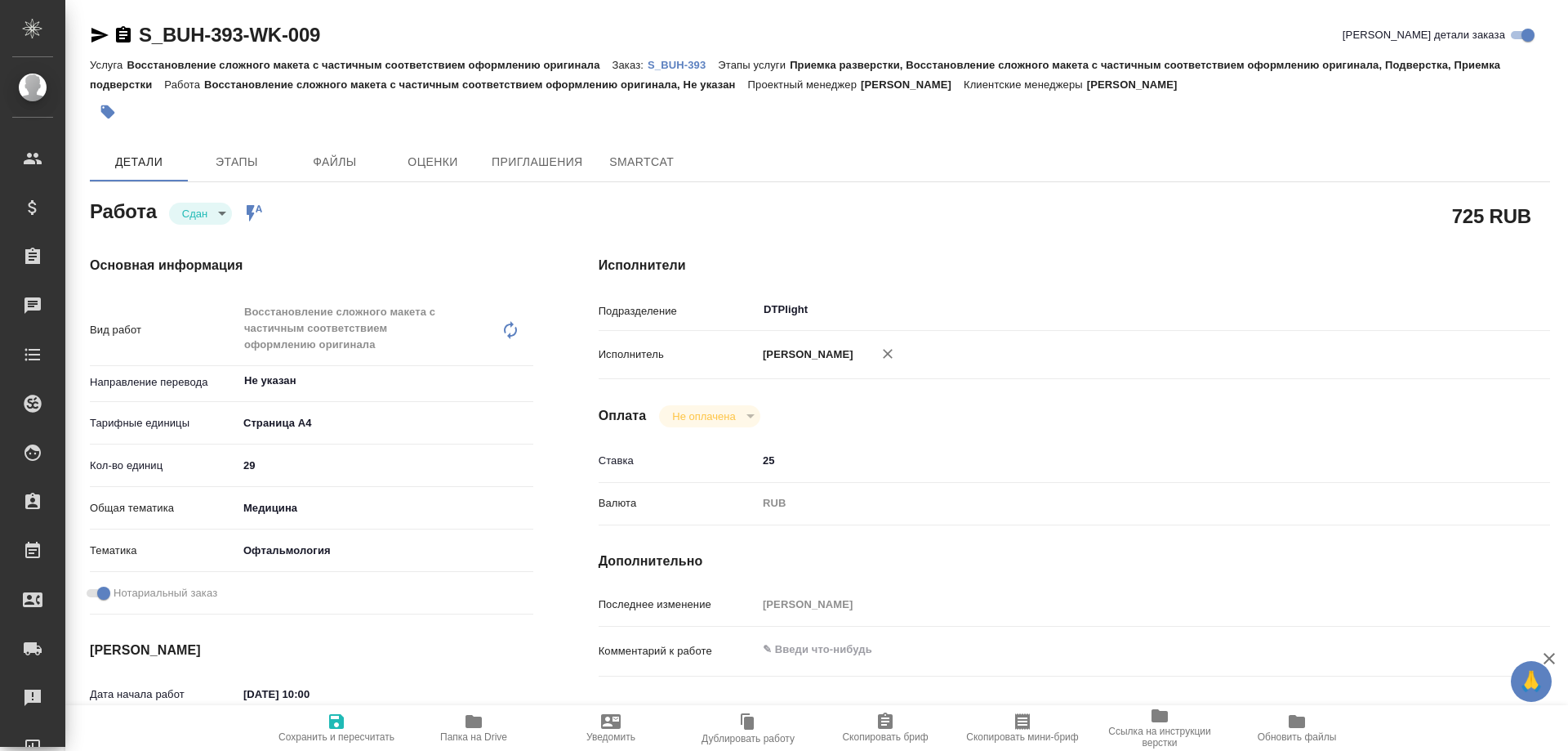
type textarea "x"
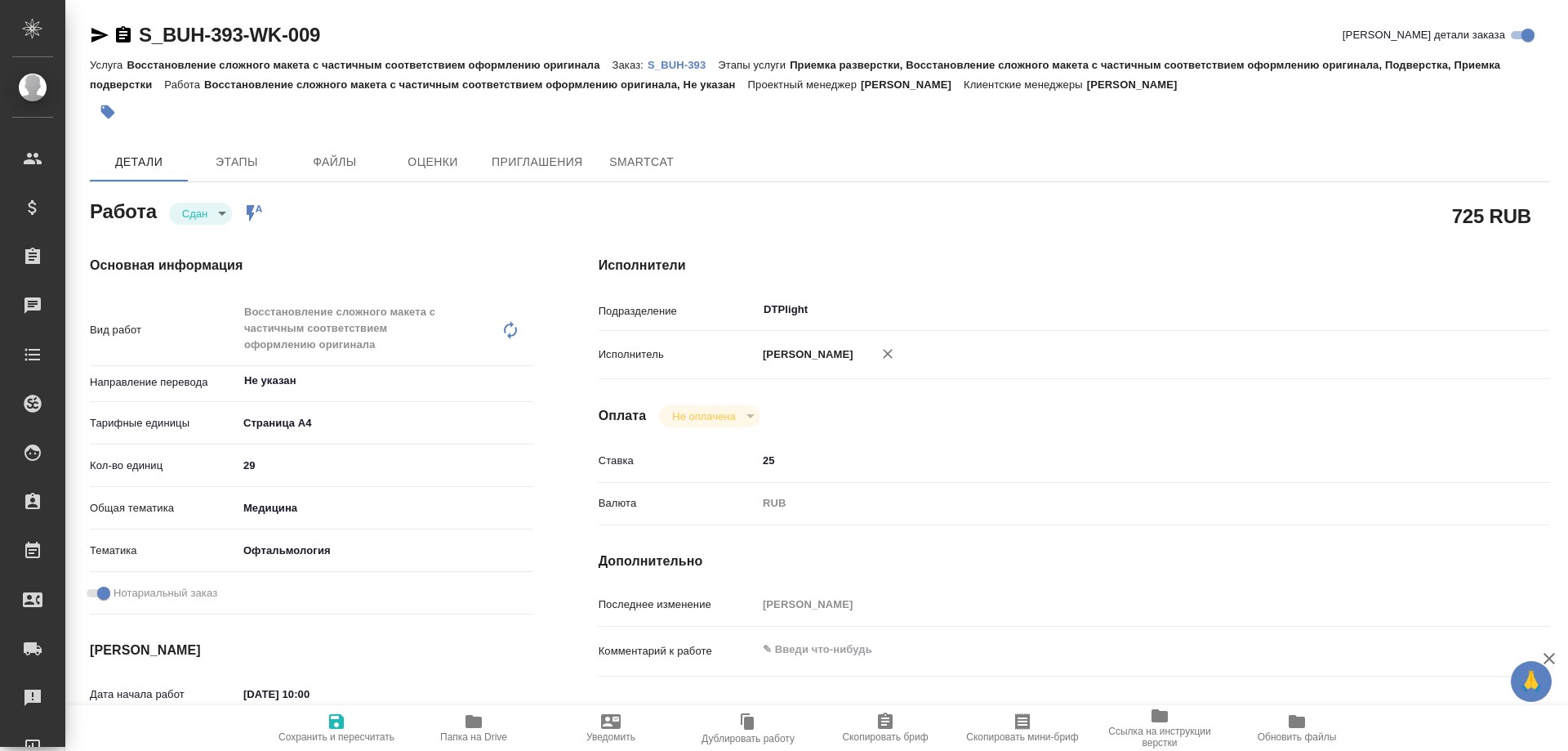
type textarea "x"
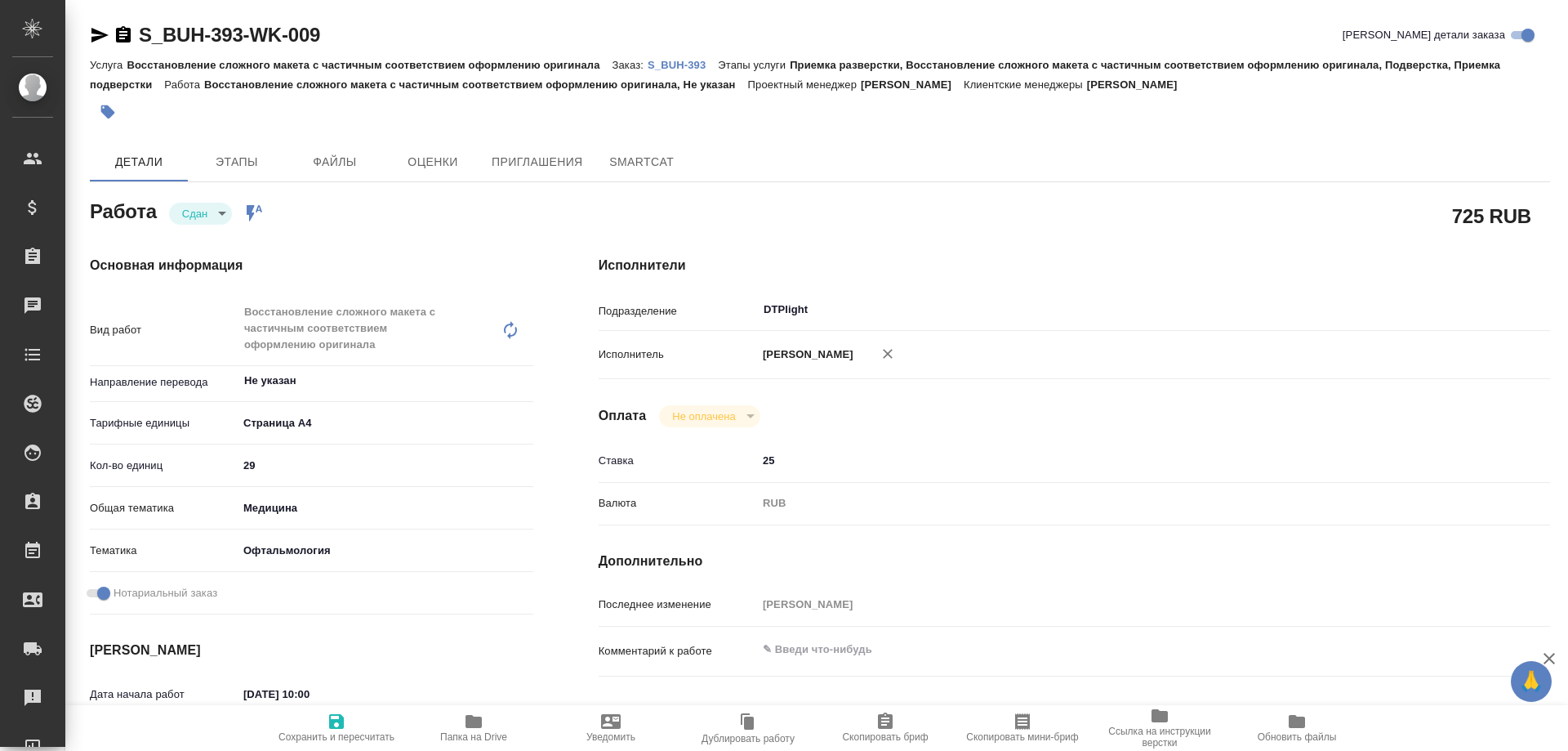
type textarea "x"
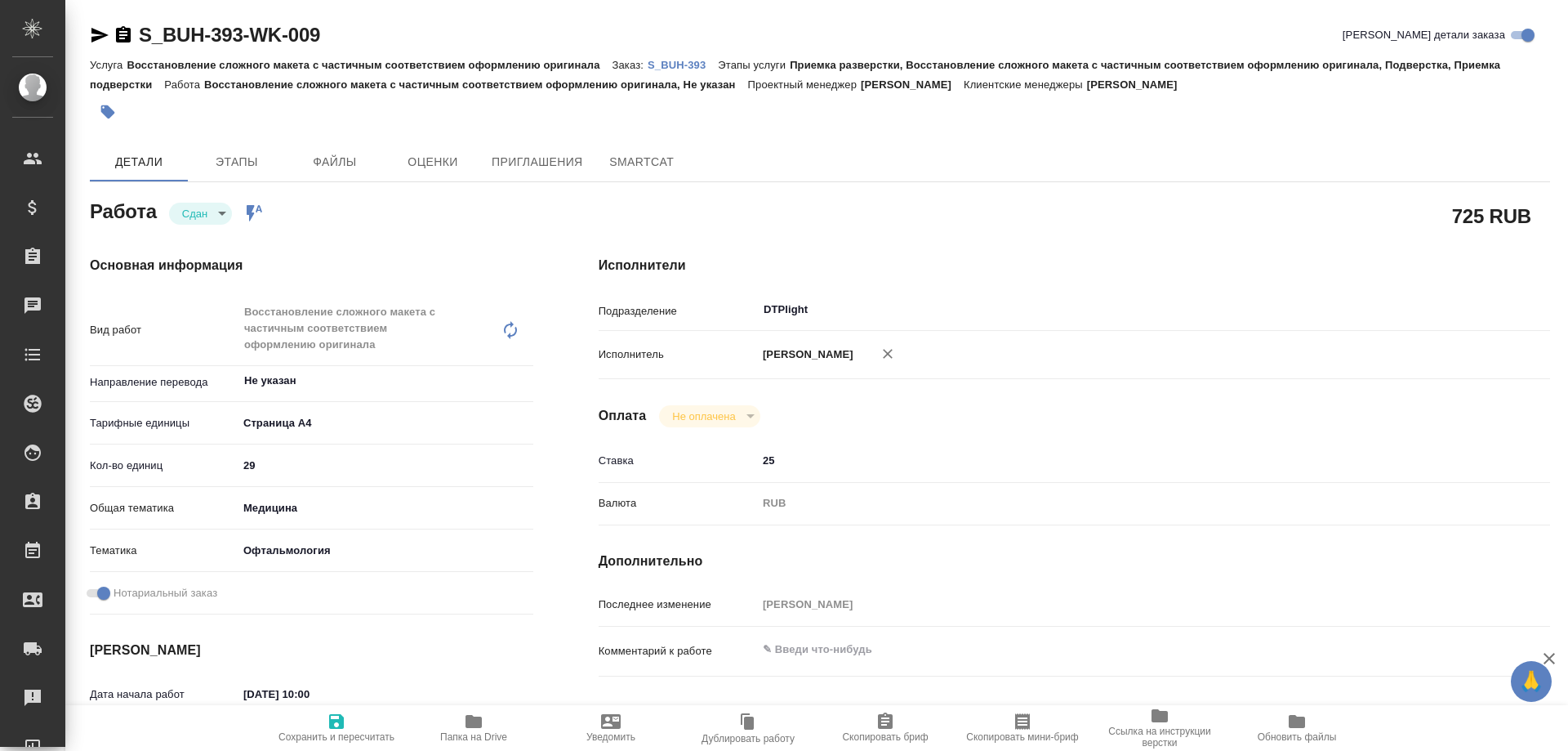
type textarea "x"
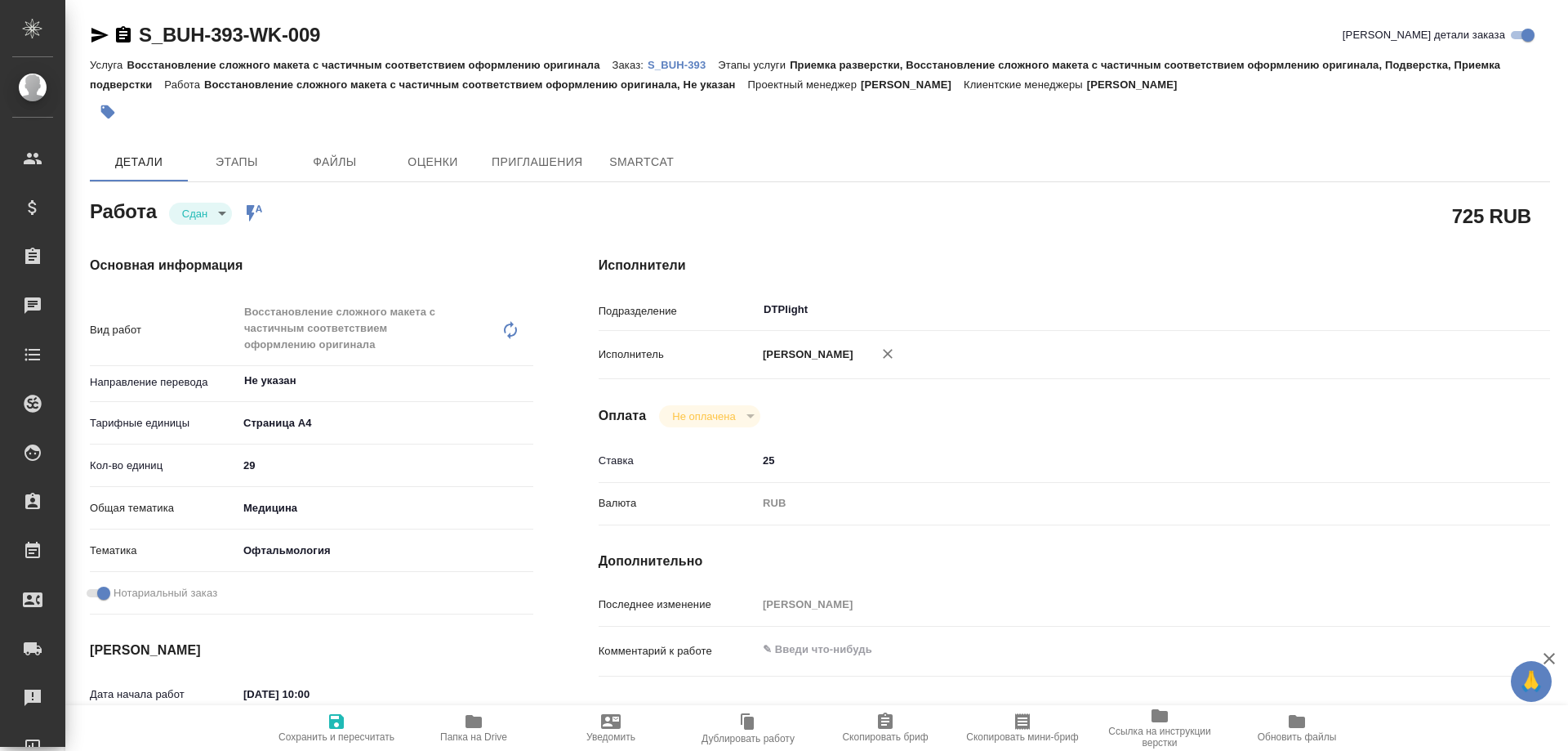
type textarea "x"
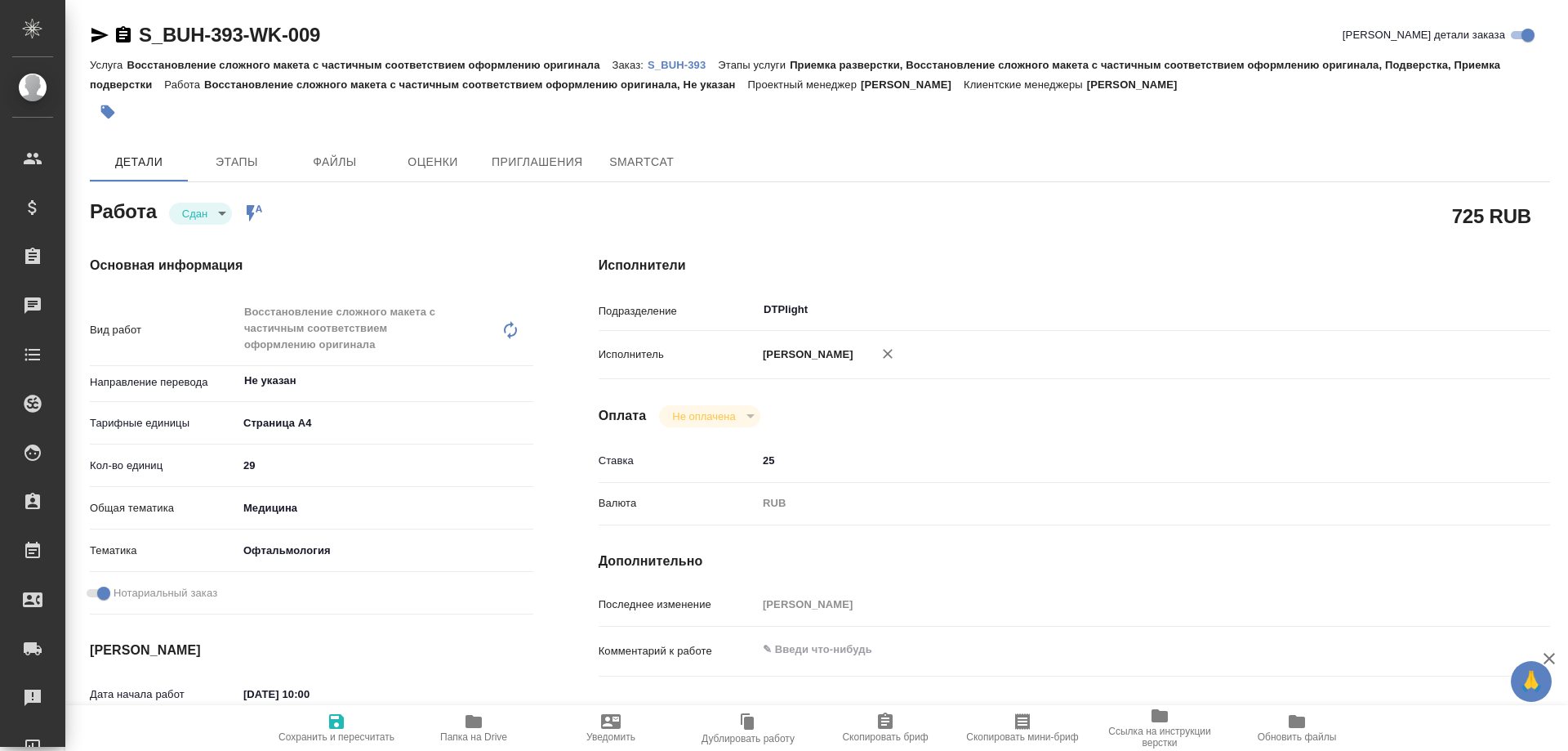
type textarea "x"
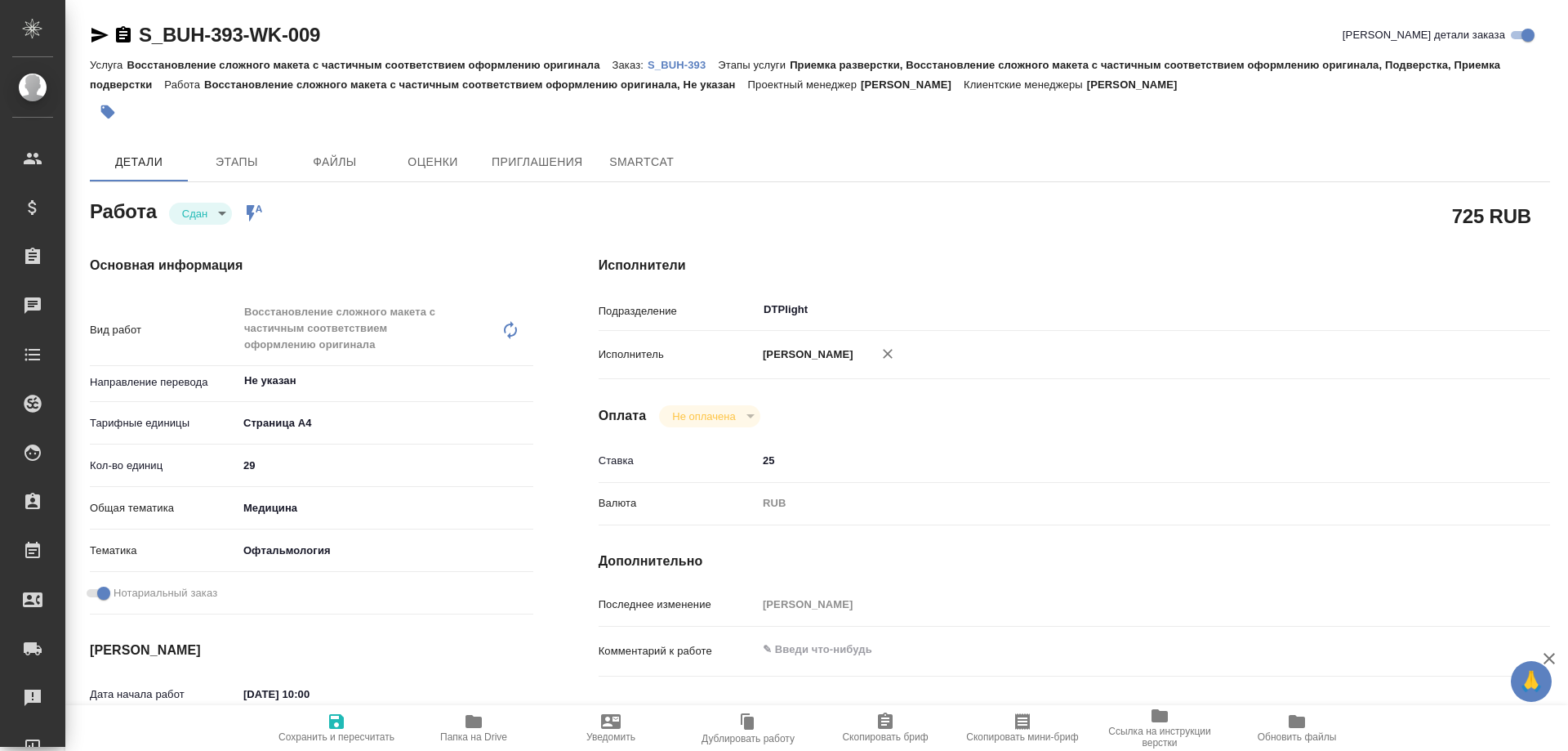
click at [473, 719] on icon "button" at bounding box center [474, 721] width 16 height 13
type textarea "x"
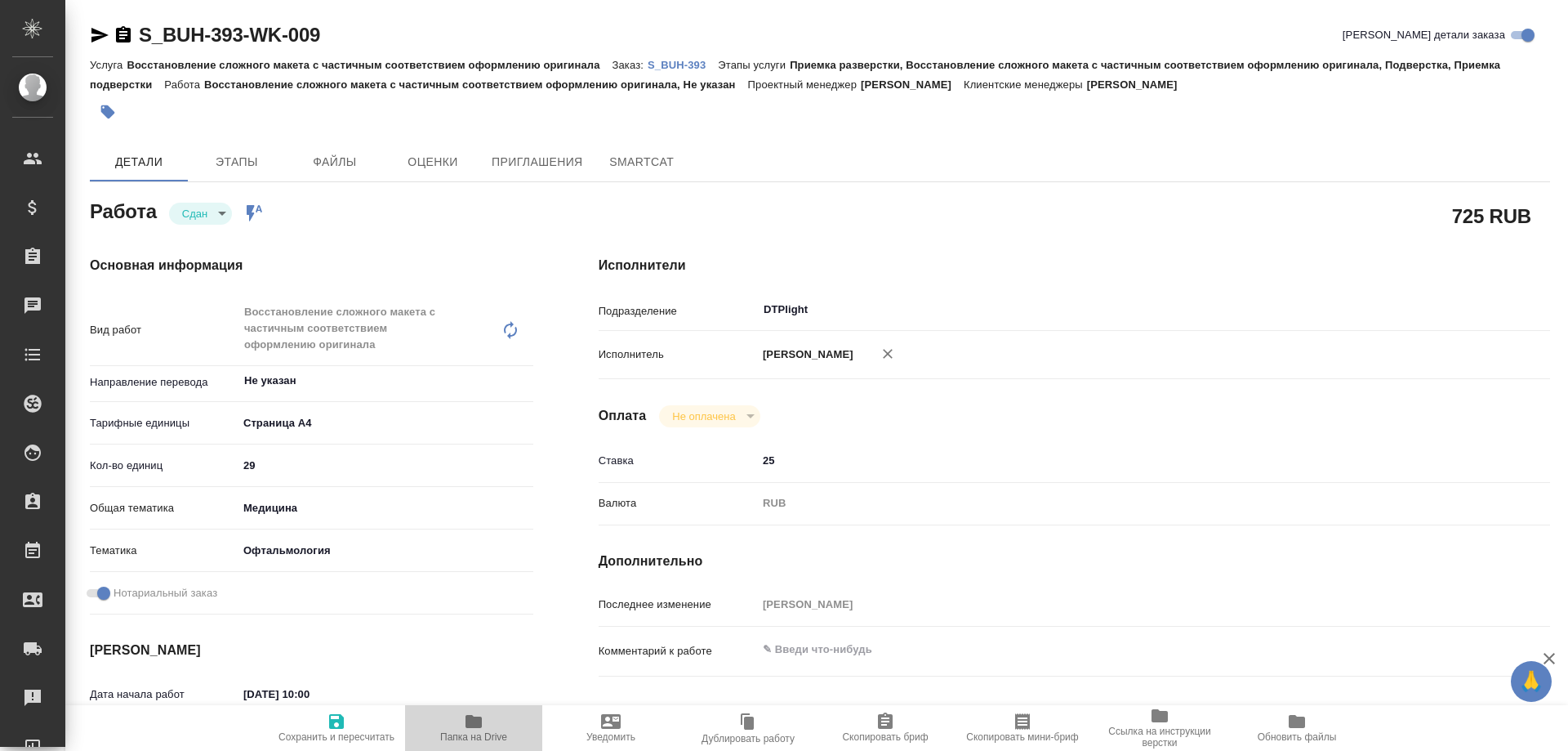
type textarea "x"
